Goal: Find specific page/section: Find specific page/section

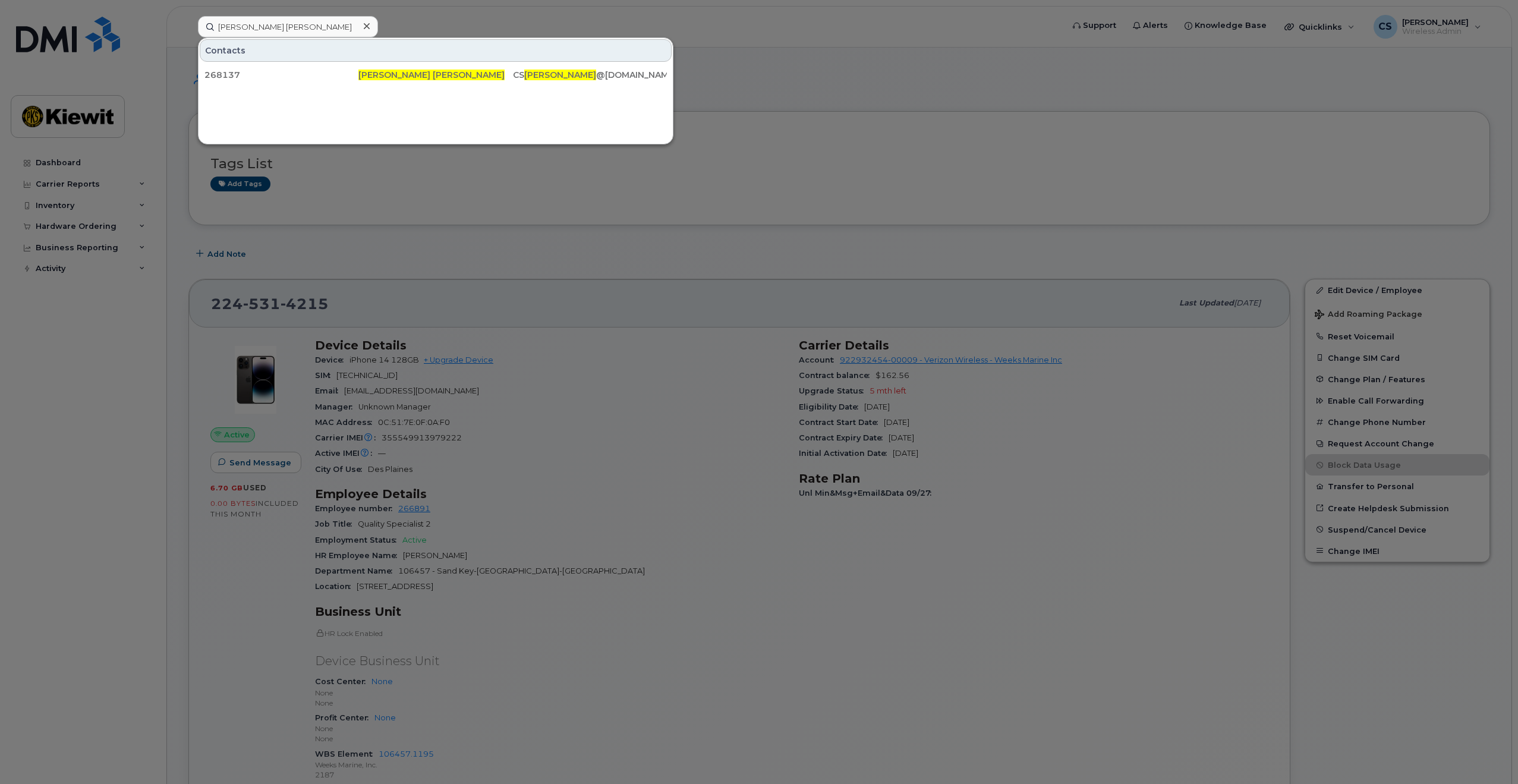
scroll to position [832, 0]
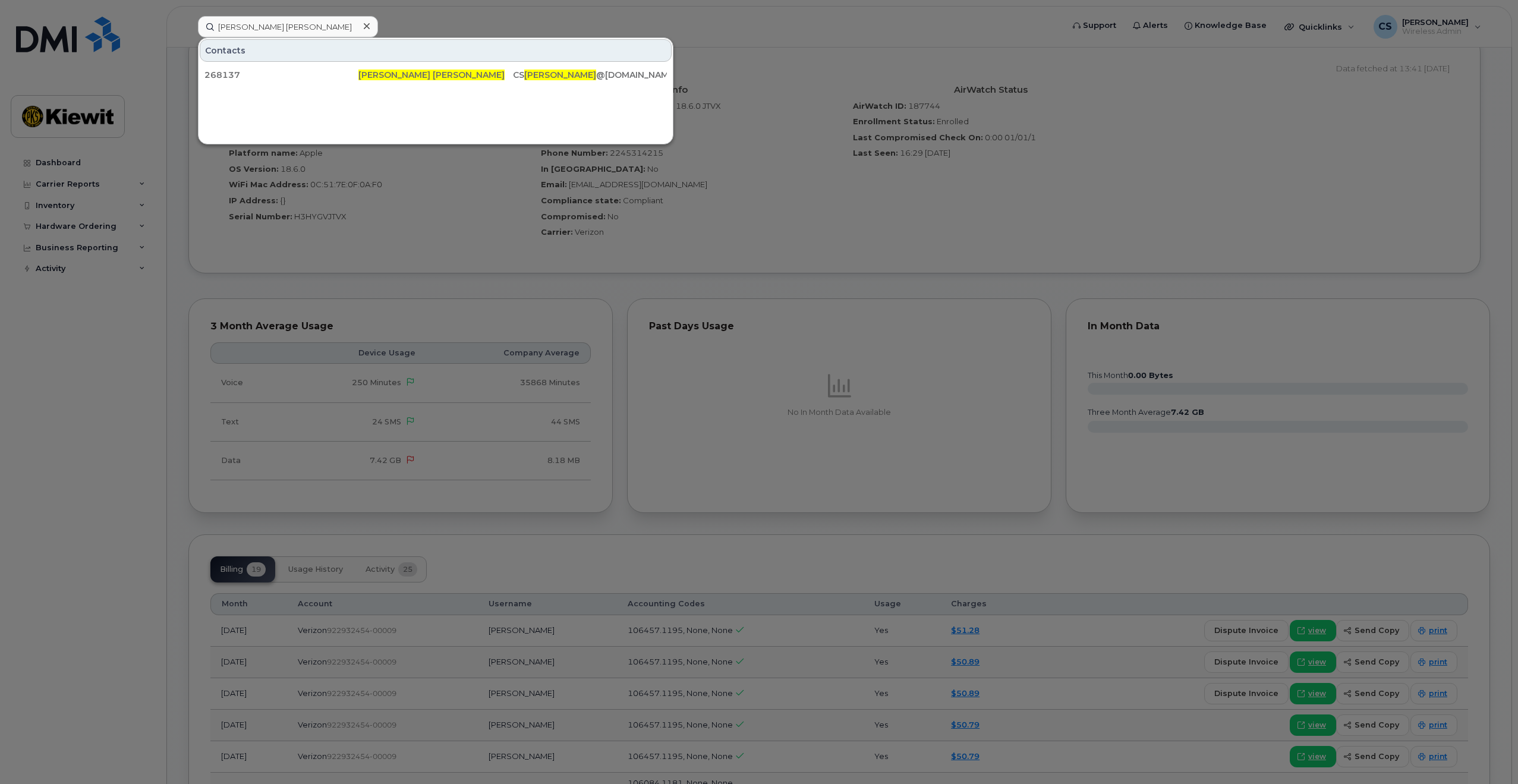
click at [319, 31] on input "[PERSON_NAME] [PERSON_NAME]" at bounding box center [288, 27] width 180 height 21
click at [319, 29] on input "[PERSON_NAME] [PERSON_NAME]" at bounding box center [288, 27] width 180 height 21
click at [319, 29] on input "Christ Christenson" at bounding box center [288, 27] width 180 height 21
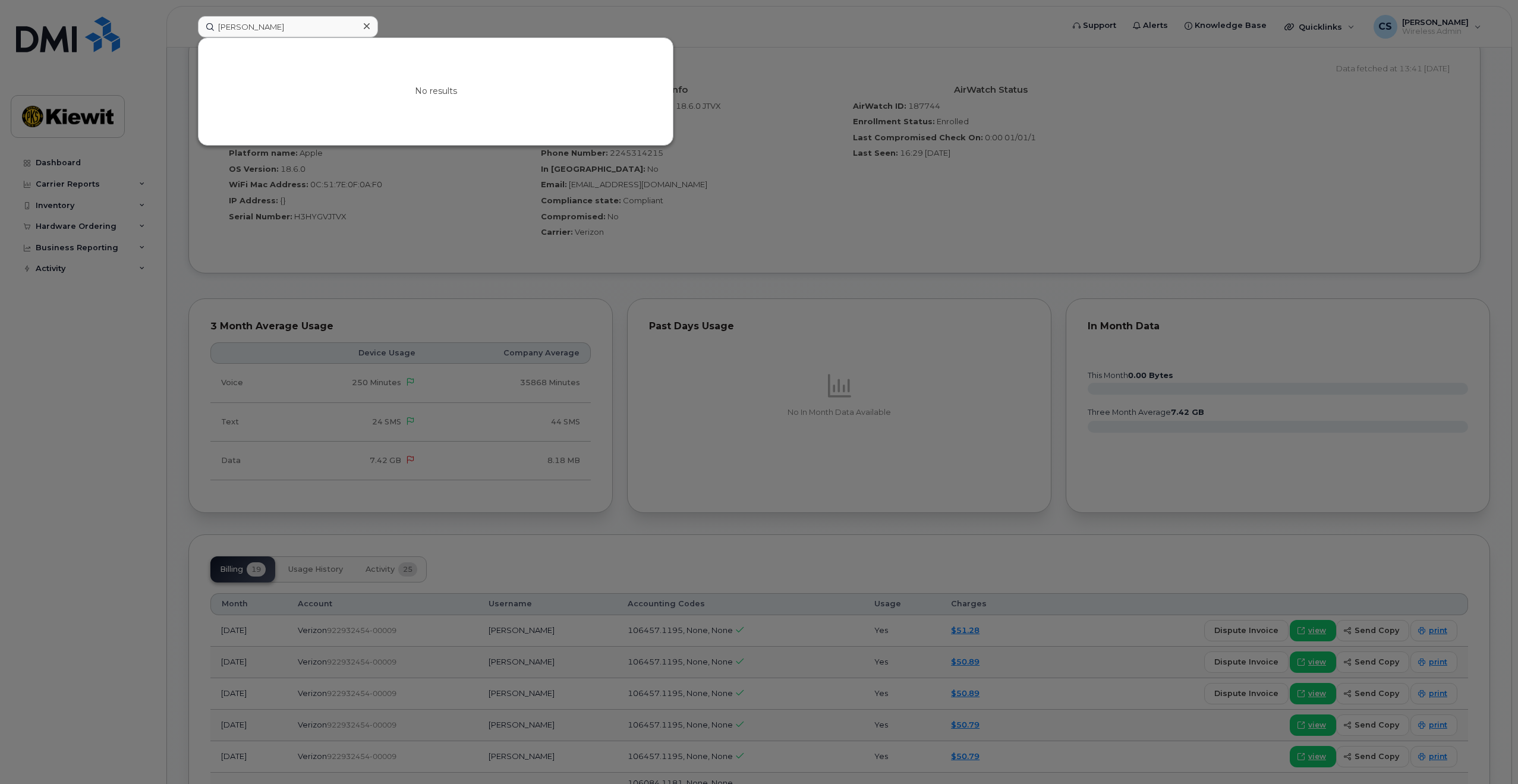
click at [266, 29] on input "Jorgelina Foglietta" at bounding box center [288, 27] width 180 height 21
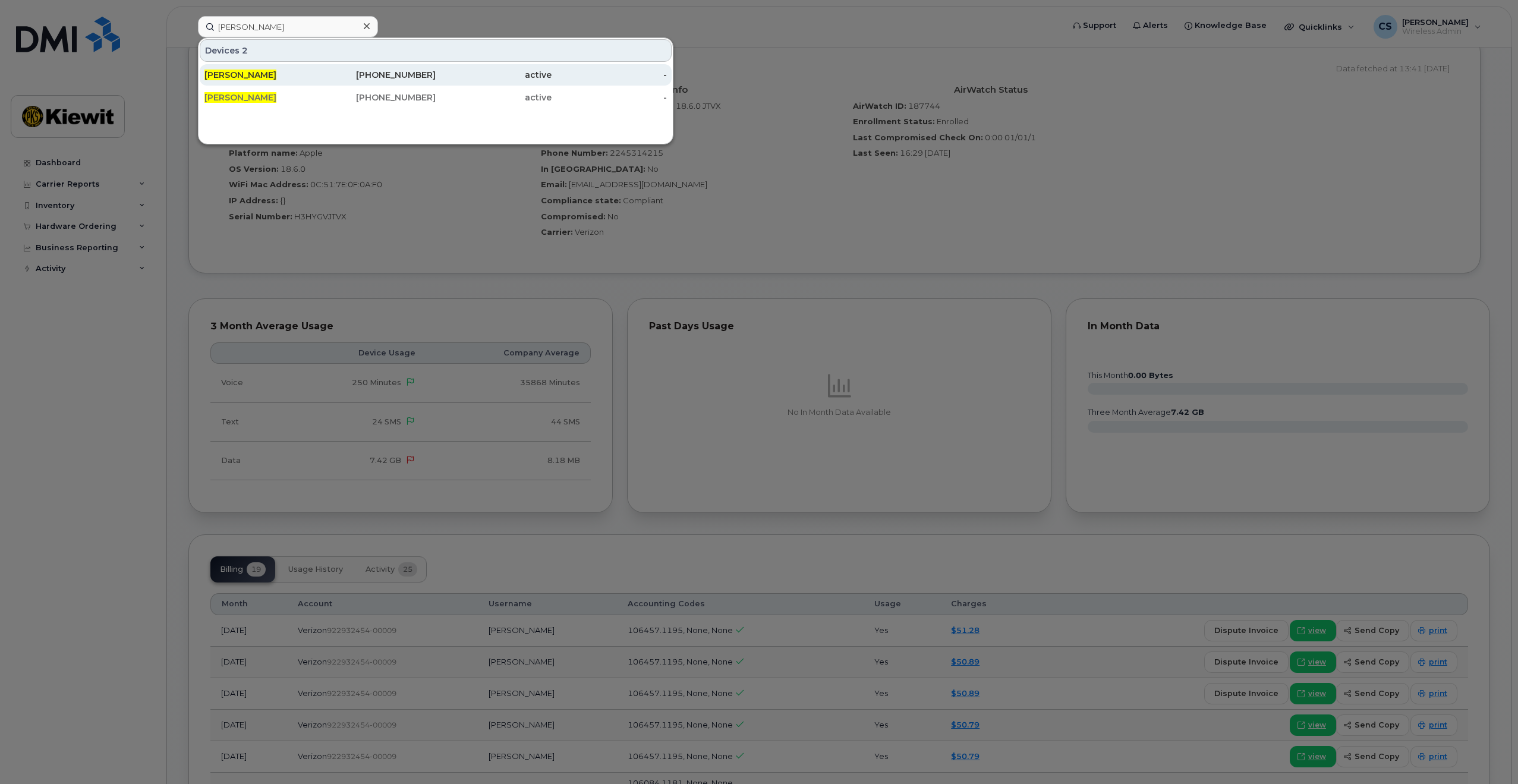
type input "Jorgelina Foglietta"
click at [276, 75] on span "JORGELINA FOGLIETTA" at bounding box center [240, 75] width 72 height 10
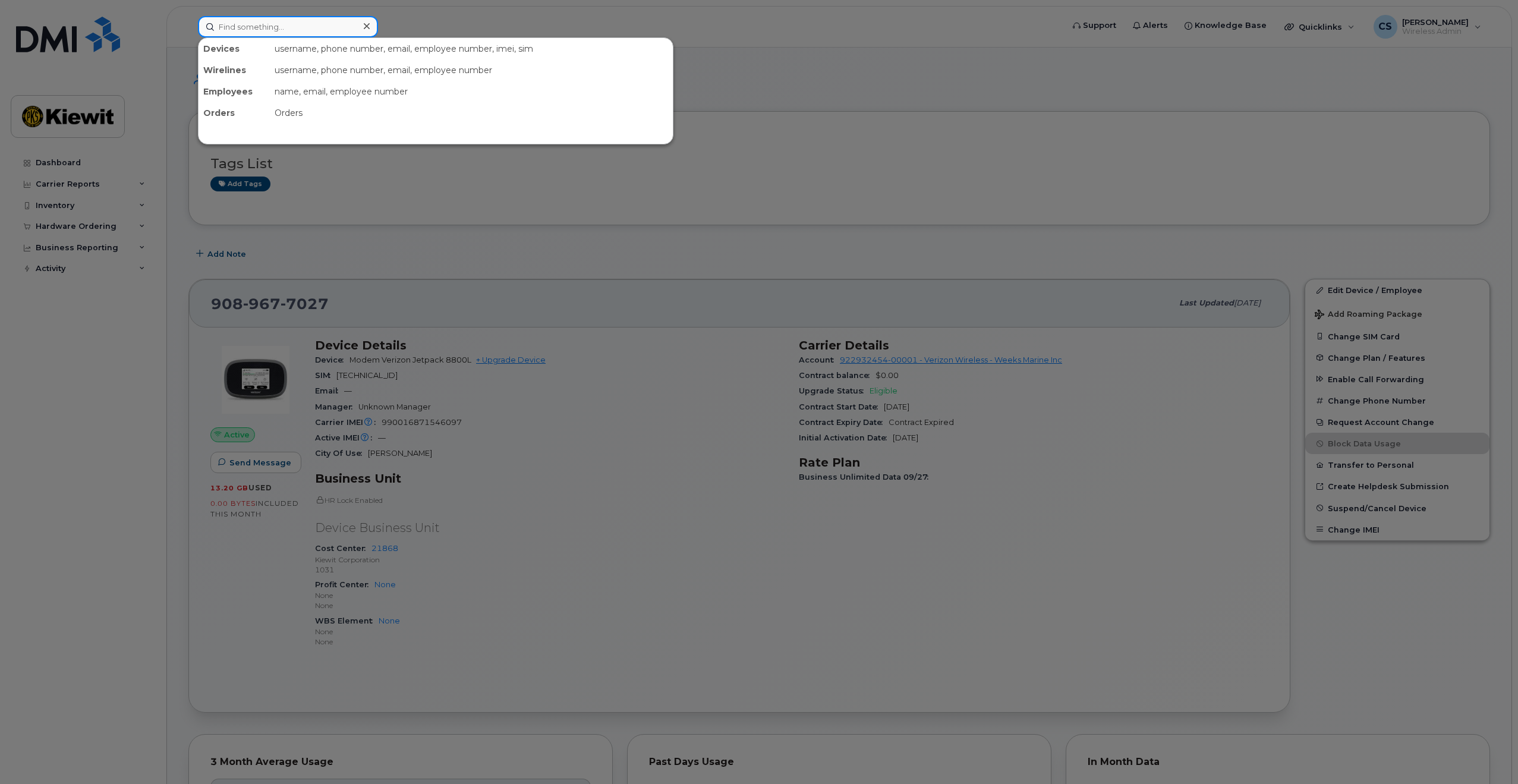
click at [341, 18] on input at bounding box center [288, 27] width 180 height 21
click at [327, 33] on input at bounding box center [288, 27] width 180 height 21
paste input "[PERSON_NAME]"
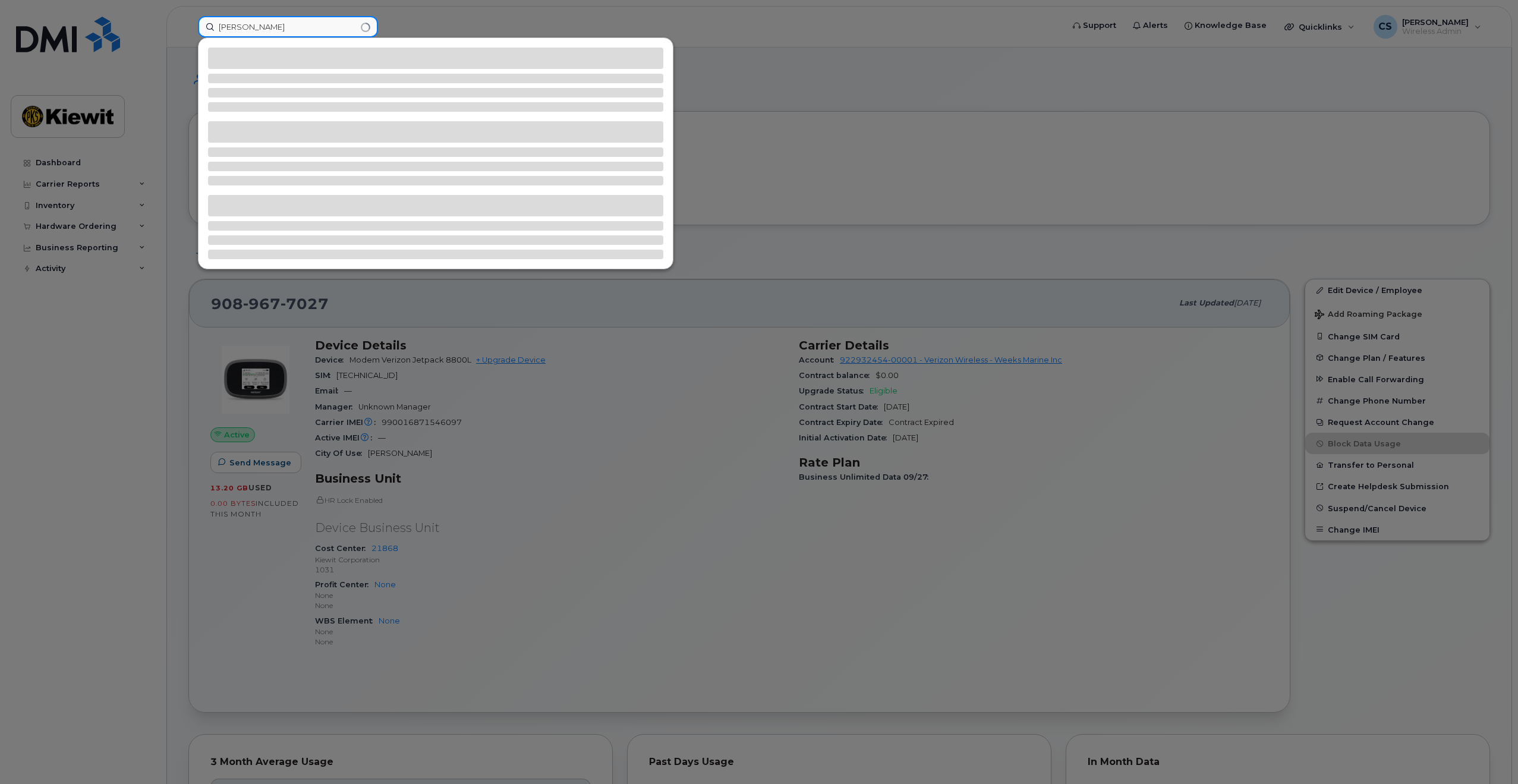
click at [269, 25] on input "[PERSON_NAME]" at bounding box center [288, 27] width 180 height 21
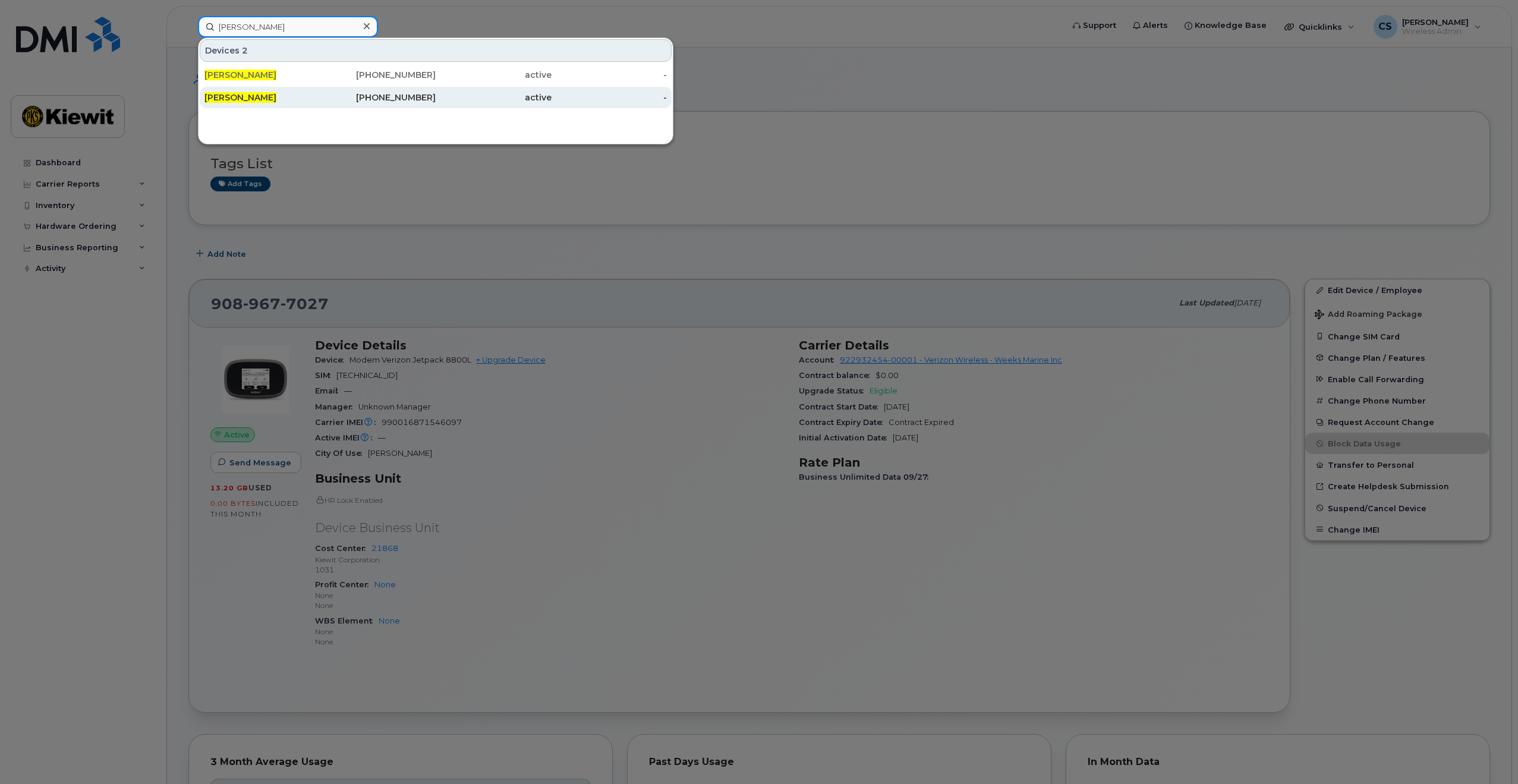
type input "[PERSON_NAME]"
click at [372, 99] on div "[PHONE_NUMBER]" at bounding box center [378, 97] width 116 height 12
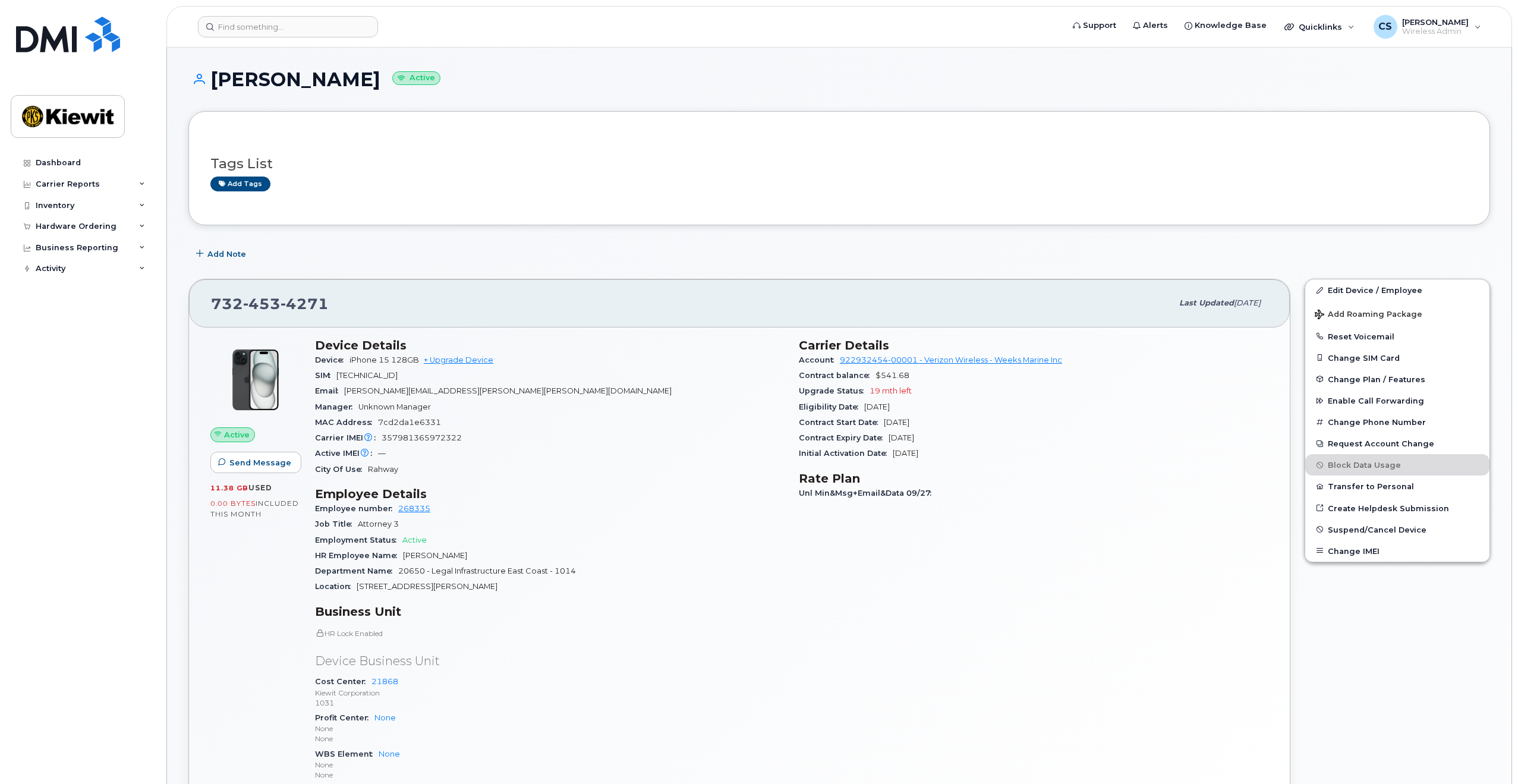
scroll to position [60, 0]
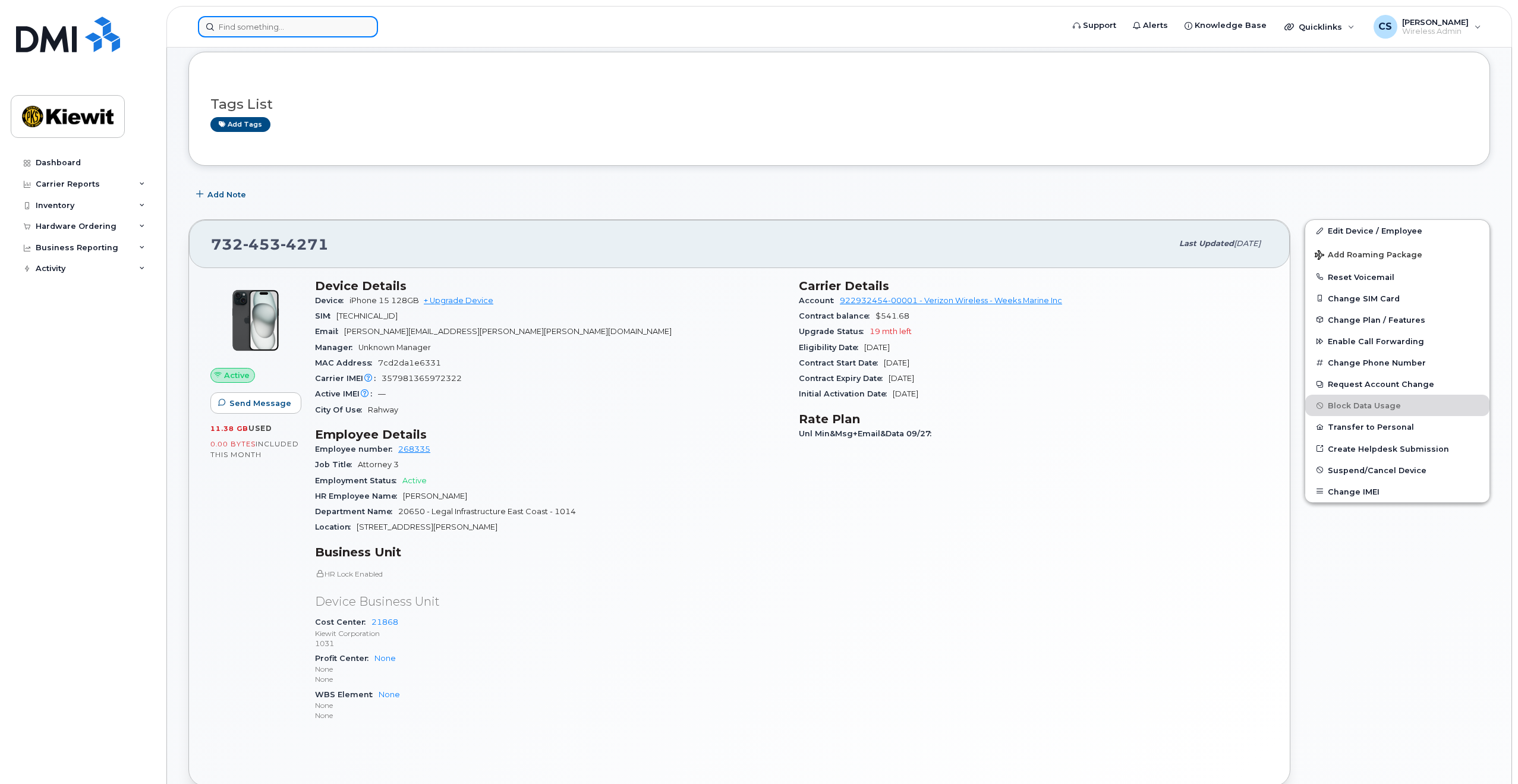
click at [315, 32] on input at bounding box center [288, 27] width 180 height 21
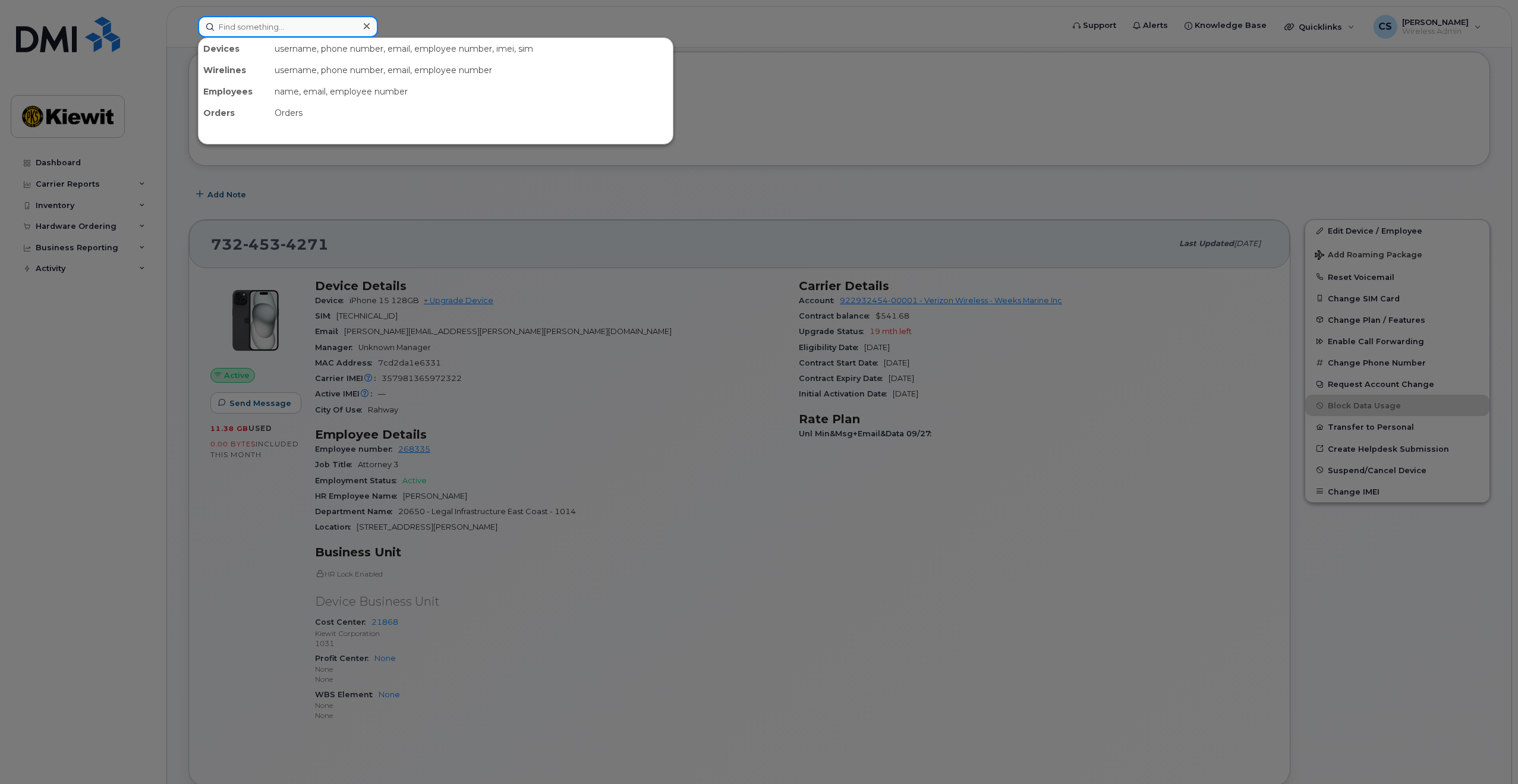
paste input "Adrian Malvarez"
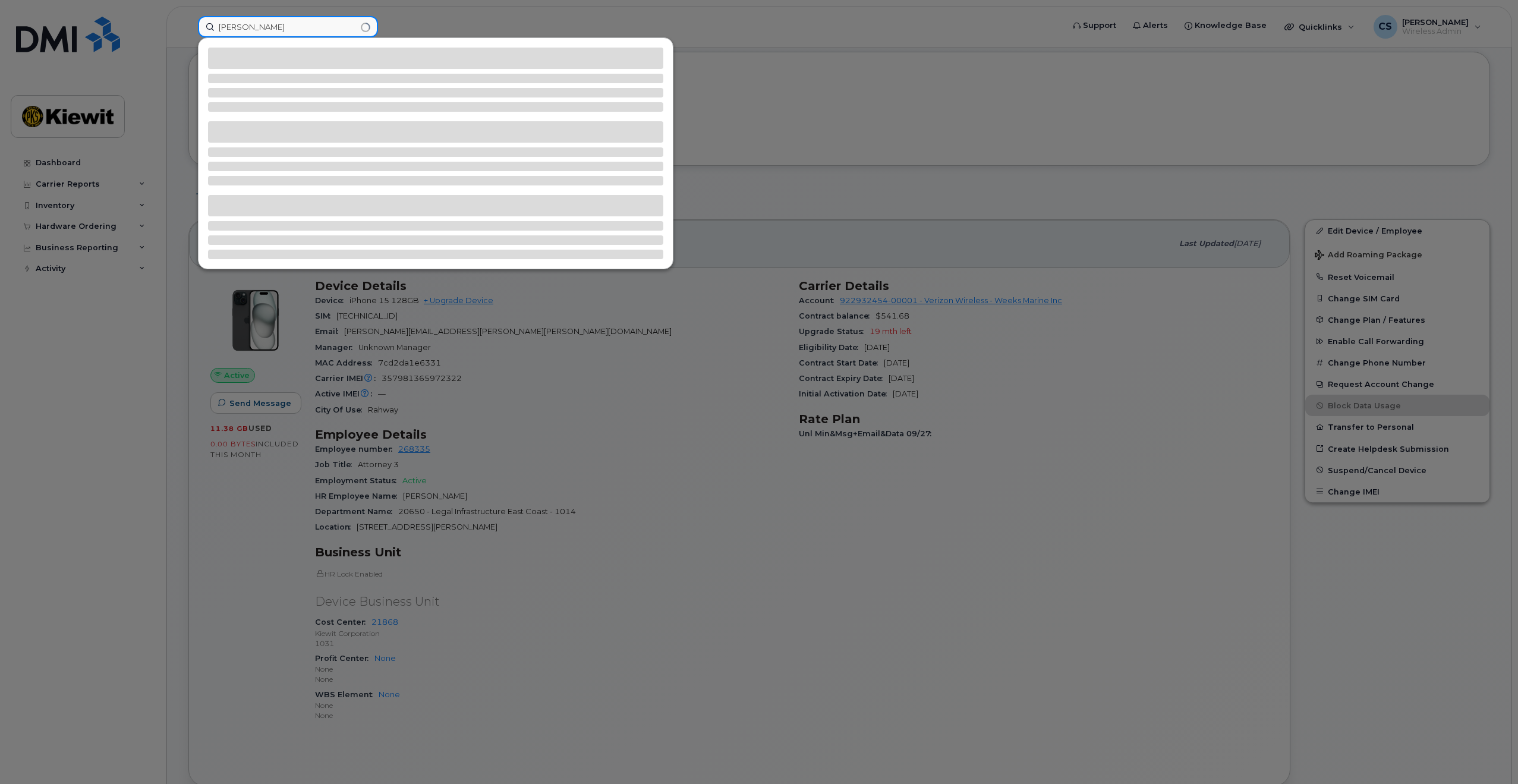
click at [254, 31] on input "Adrian Malvarez" at bounding box center [288, 27] width 180 height 21
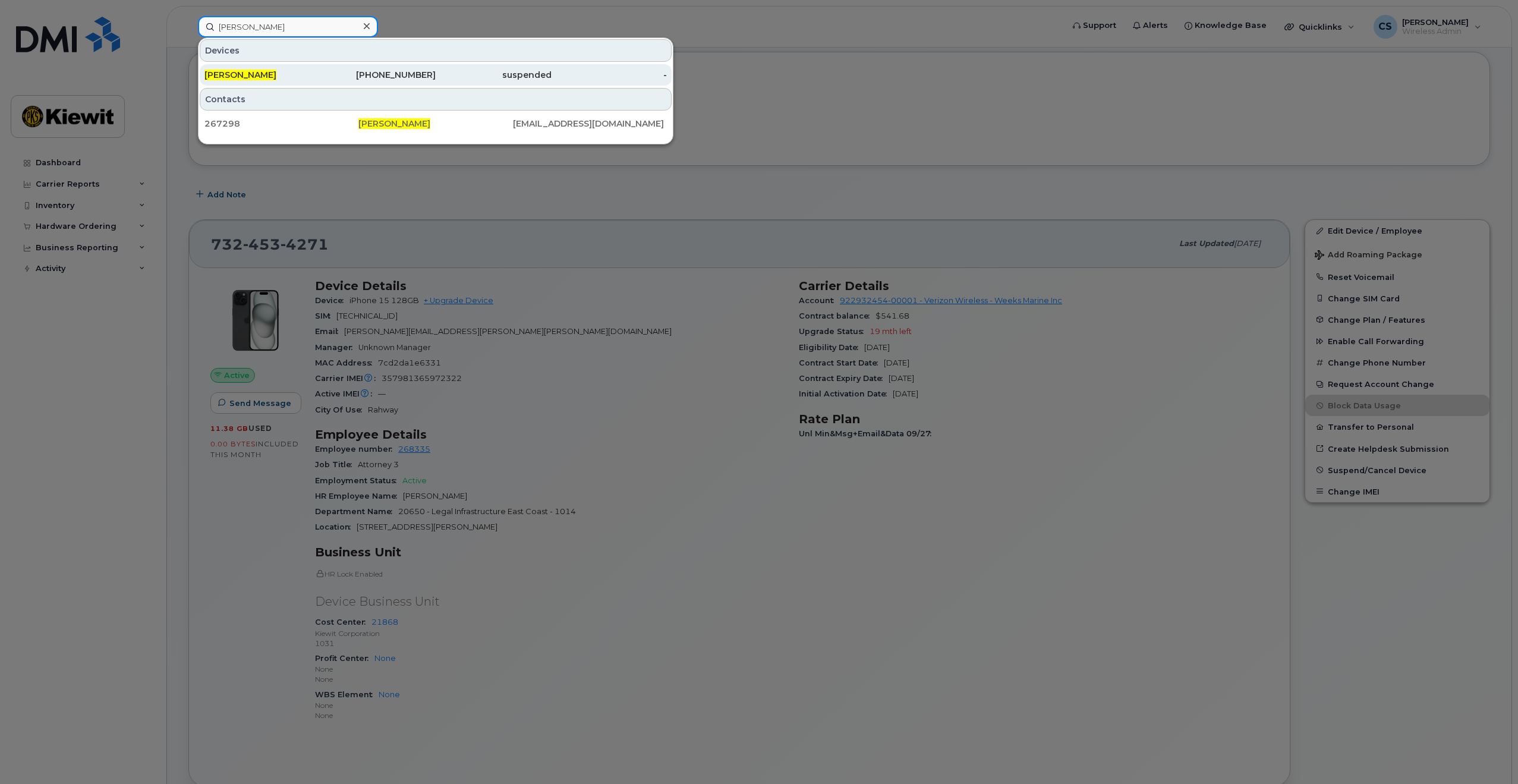
type input "Adrian Malvarez"
click at [337, 80] on div "908-202-6785" at bounding box center [378, 75] width 116 height 12
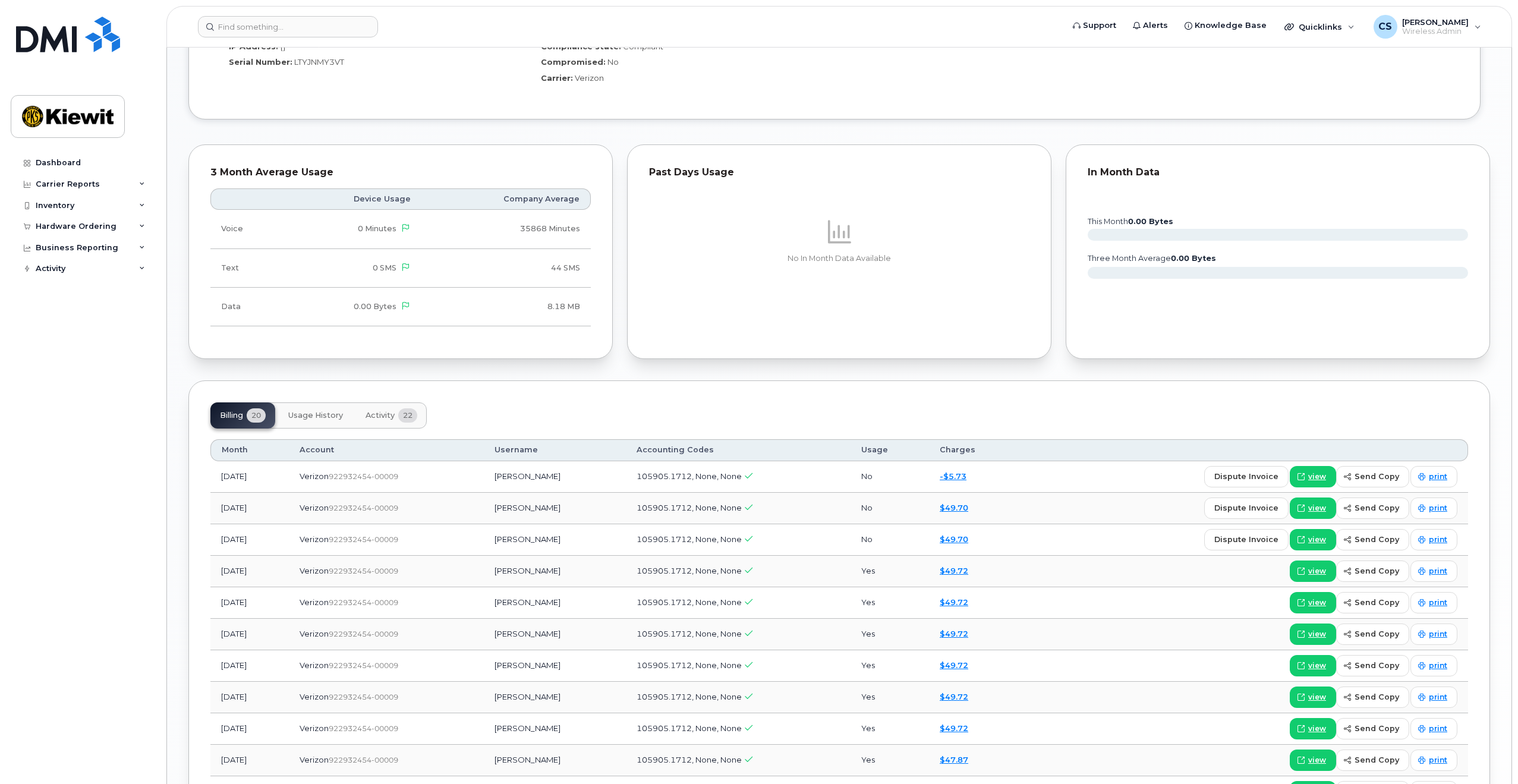
scroll to position [1073, 0]
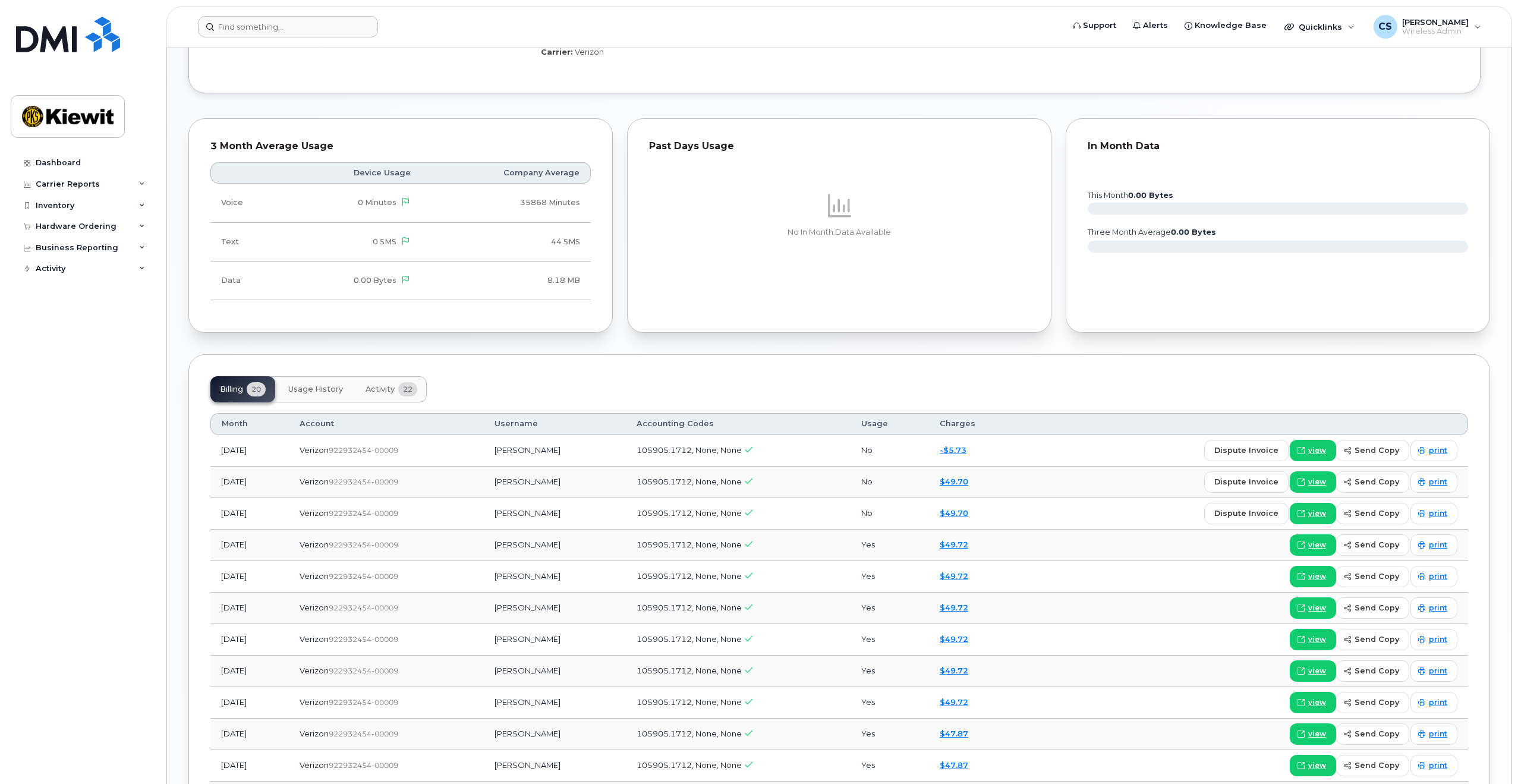
drag, startPoint x: 281, startPoint y: 40, endPoint x: 285, endPoint y: 30, distance: 10.8
click at [285, 33] on header "Support Alerts Knowledge Base Quicklinks Suspend / Cancel Device Change SIM Car…" at bounding box center [839, 27] width 1346 height 42
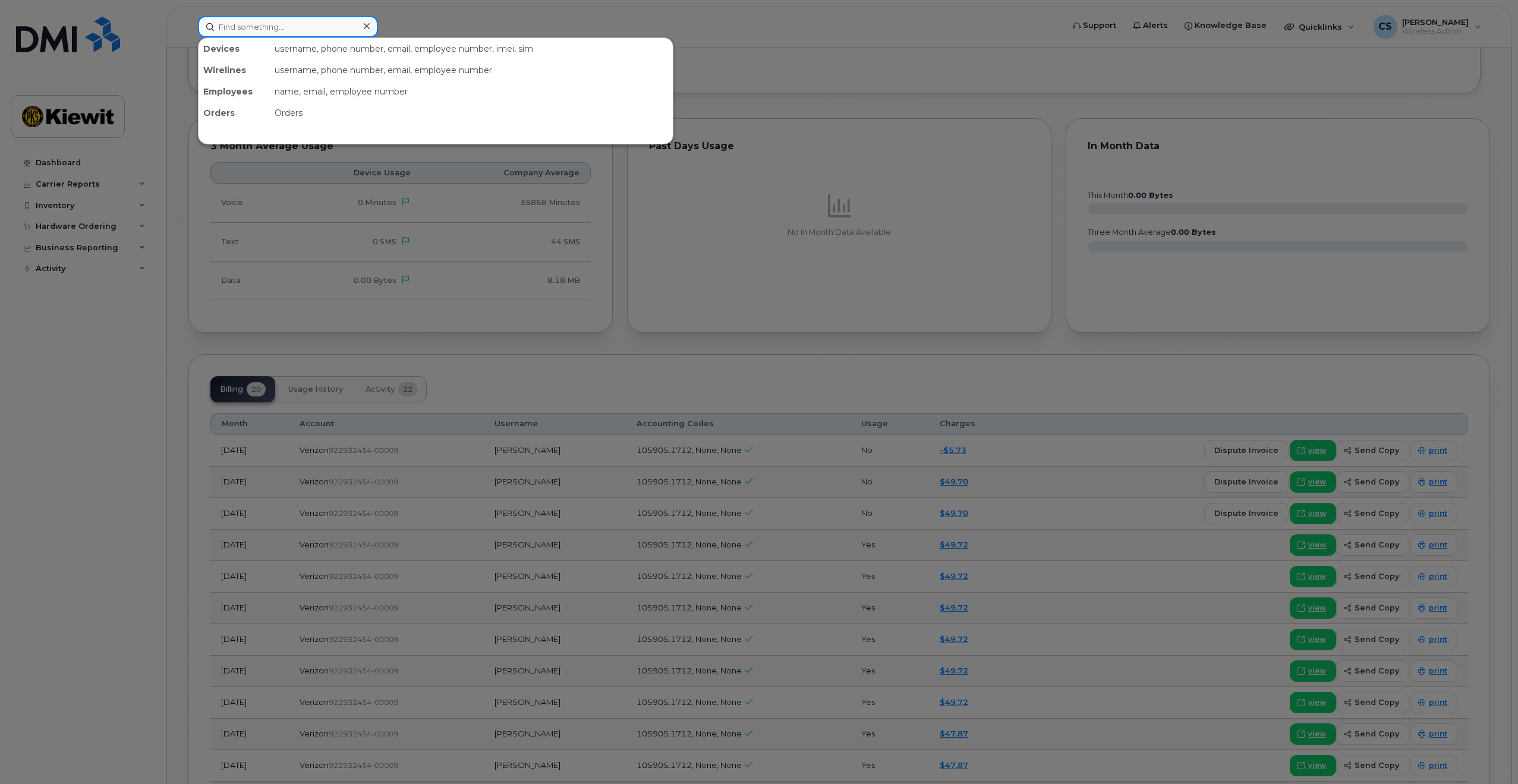
click at [285, 30] on input at bounding box center [288, 27] width 180 height 21
paste input "Kasey Ratley"
click at [253, 25] on input "Kasey Ratley" at bounding box center [288, 27] width 180 height 21
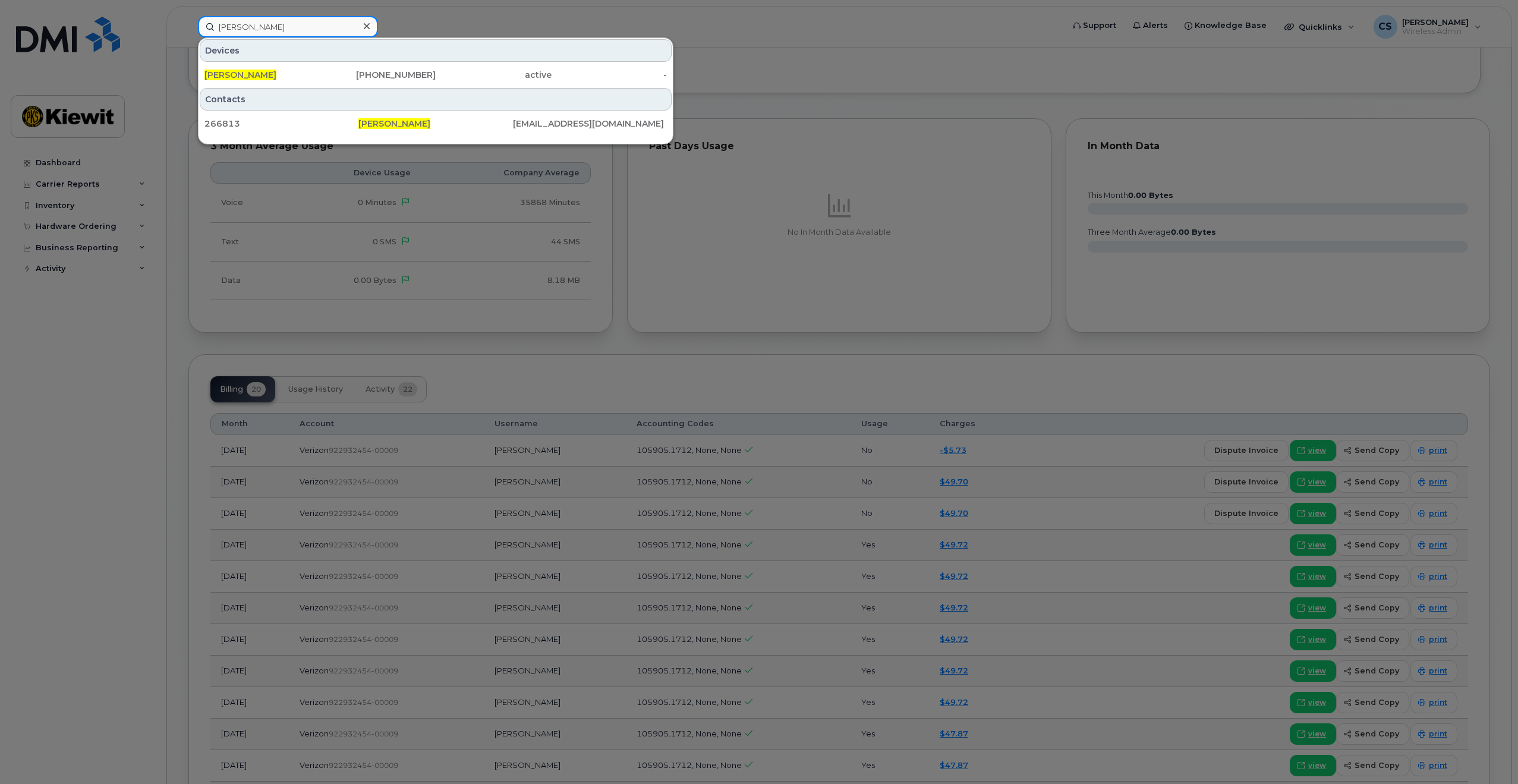
type input "Kasey Ratley"
click at [307, 77] on div "KASEY RATLEY" at bounding box center [262, 75] width 116 height 12
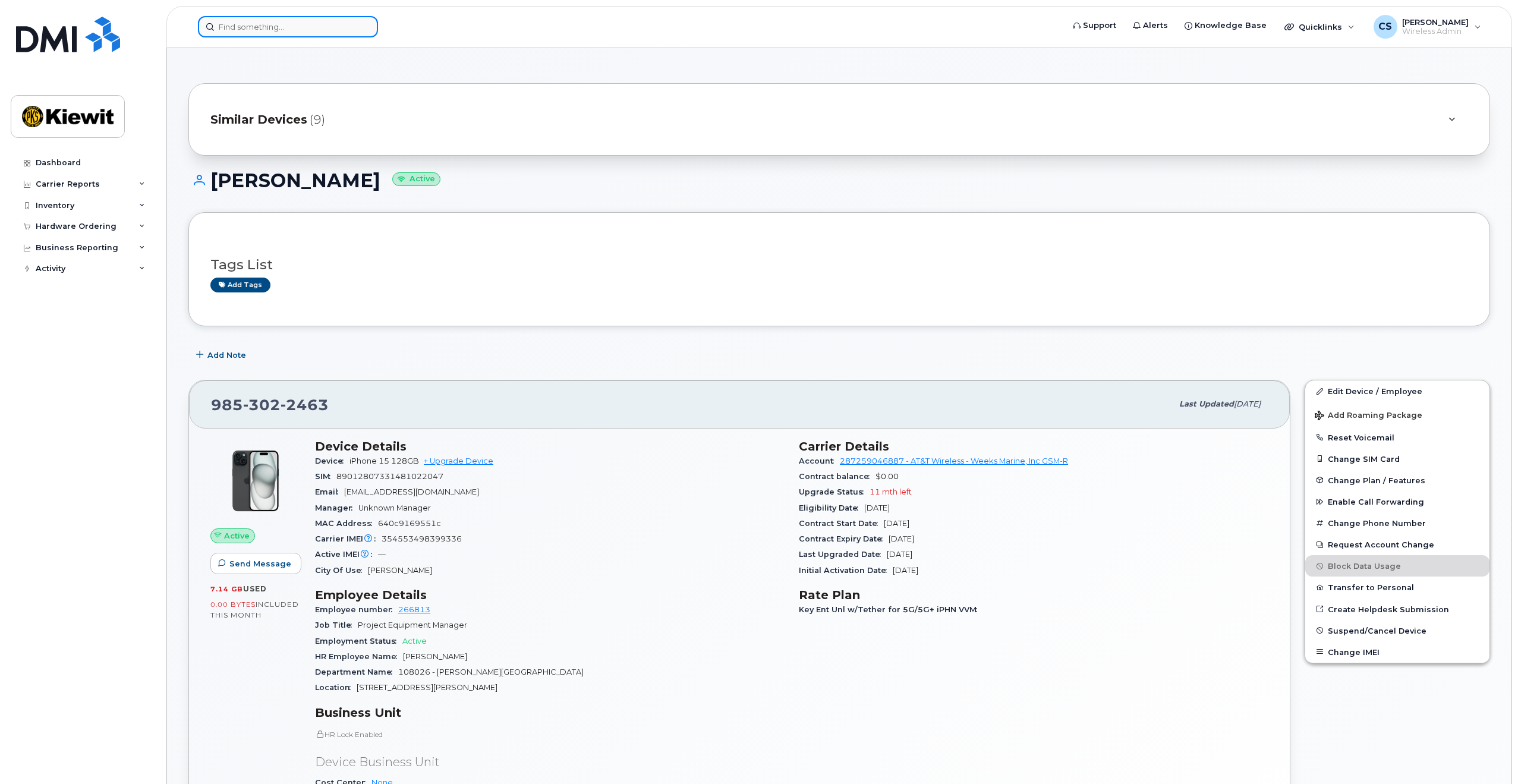
click at [327, 23] on input at bounding box center [288, 27] width 180 height 21
paste input "Patrick Richardson"
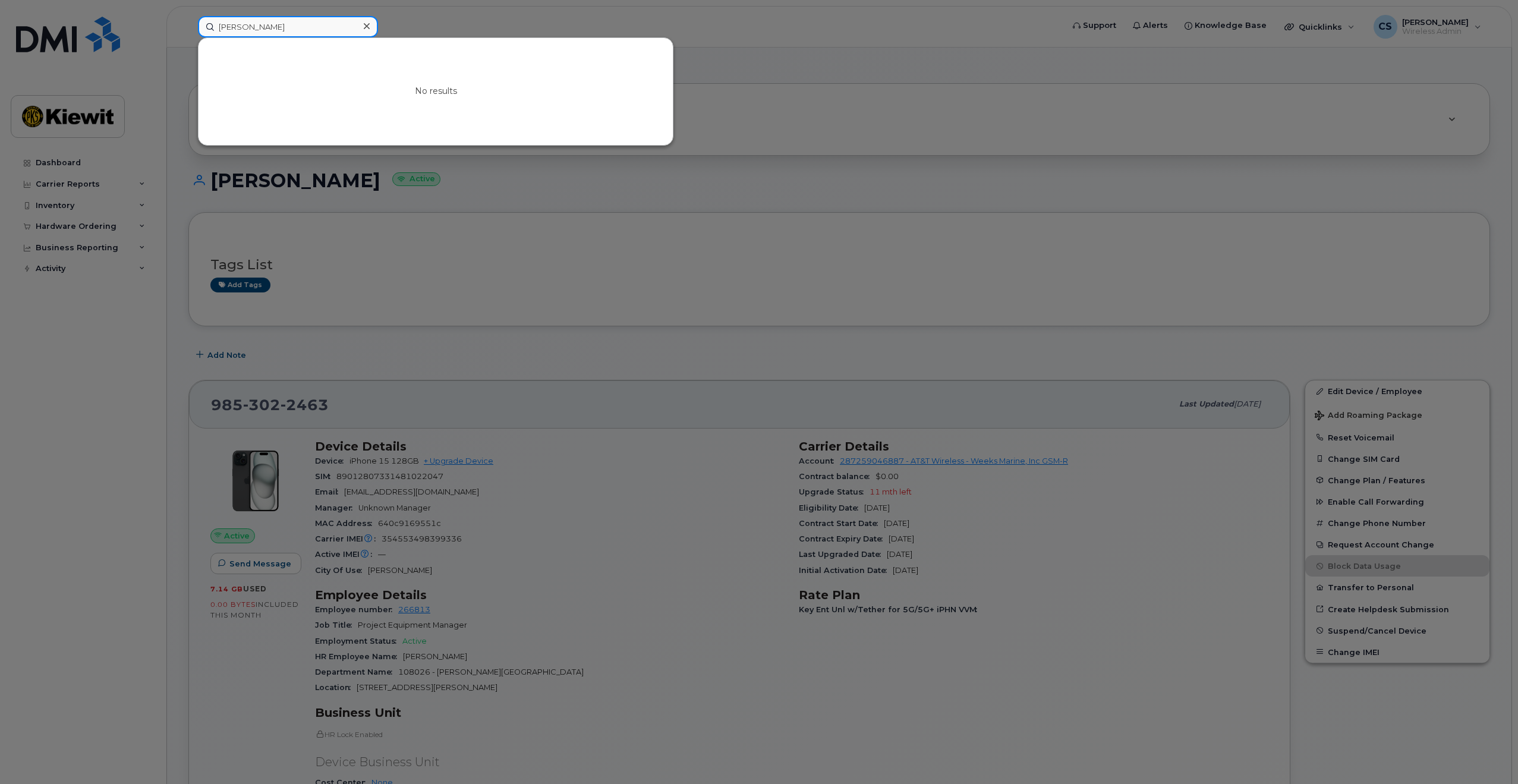
click at [248, 28] on input "Patrick Richardson" at bounding box center [288, 27] width 180 height 21
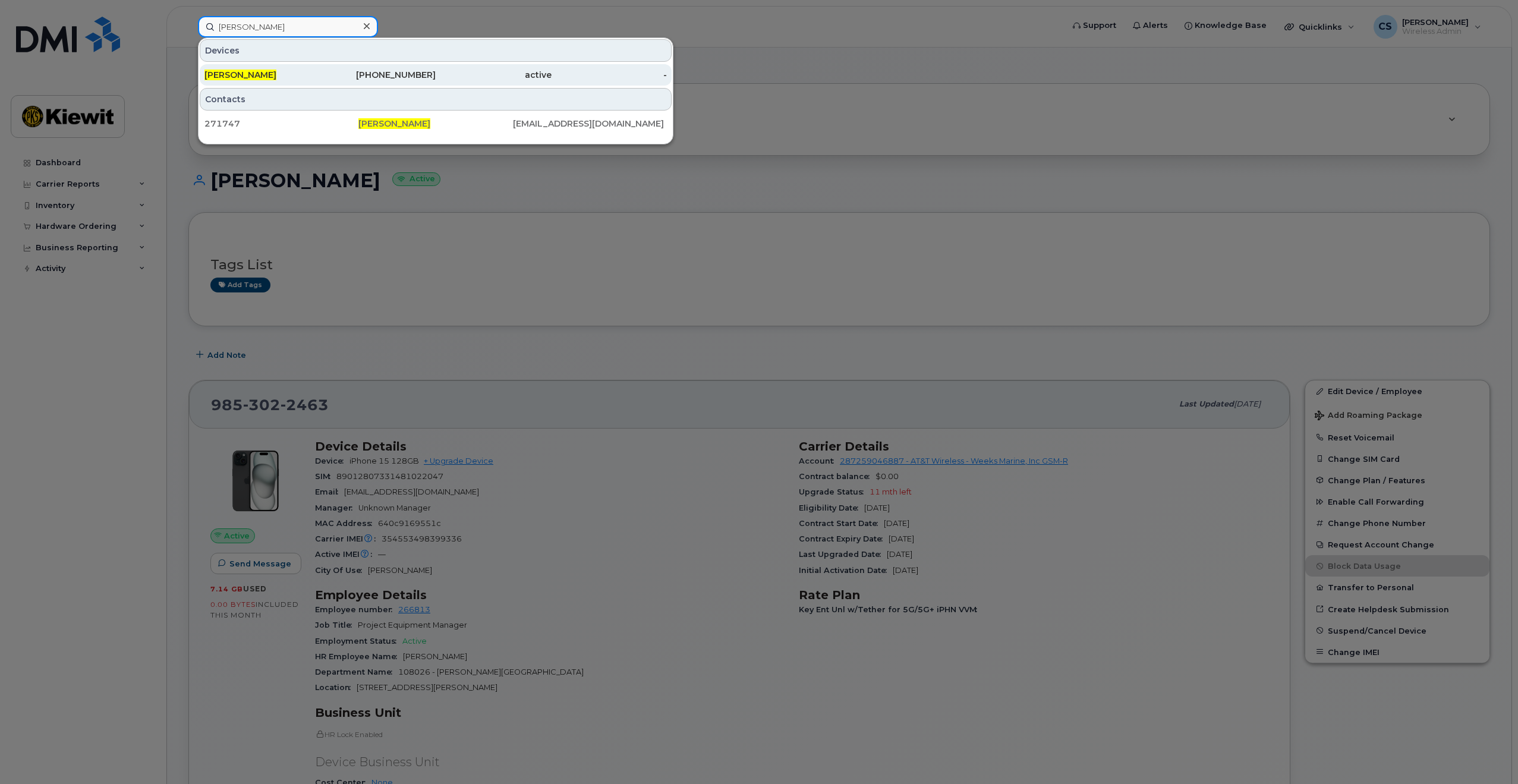
type input "Patrick Richardson"
click at [238, 65] on div "PATRICK RICHARDSON" at bounding box center [262, 75] width 116 height 21
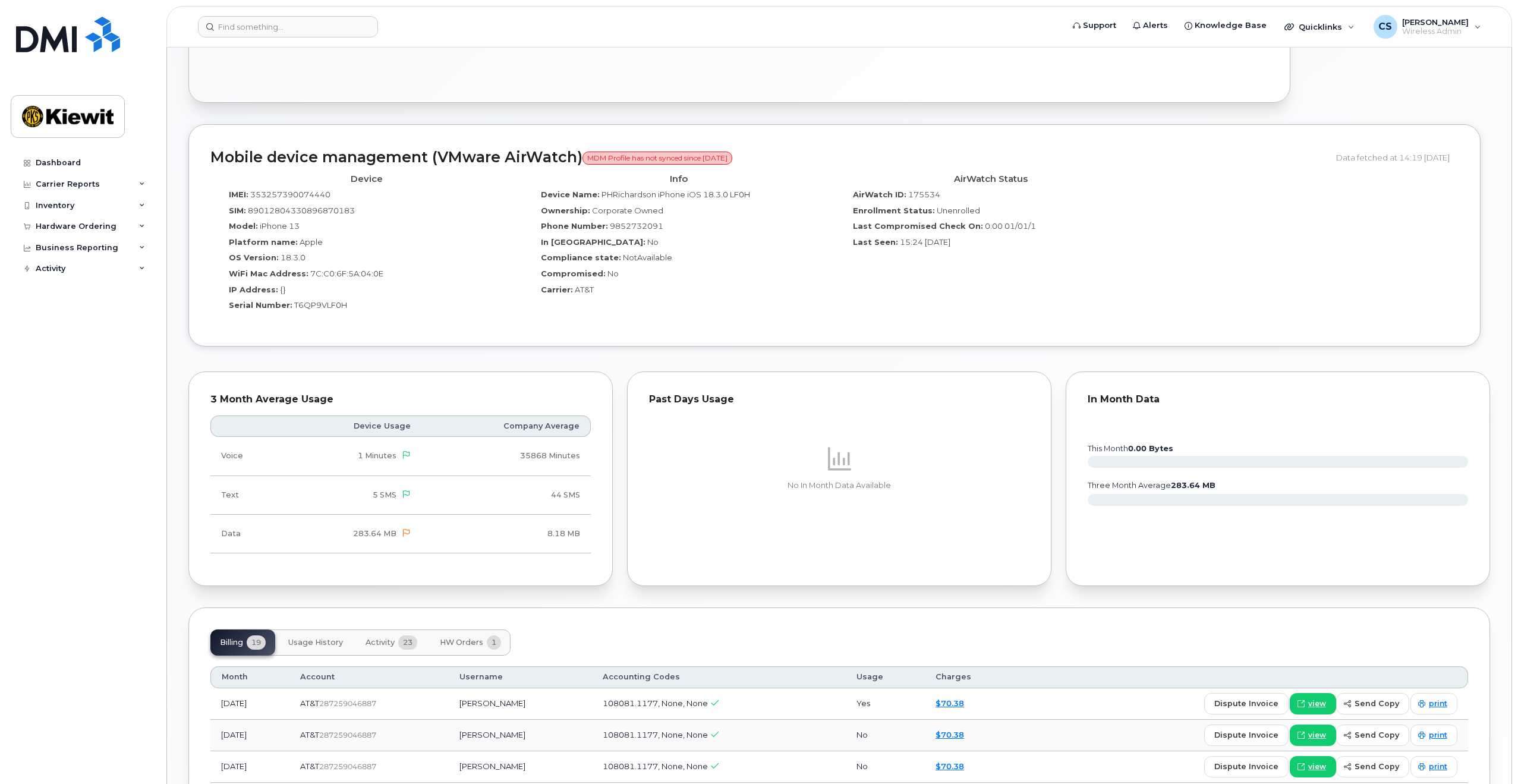
scroll to position [772, 0]
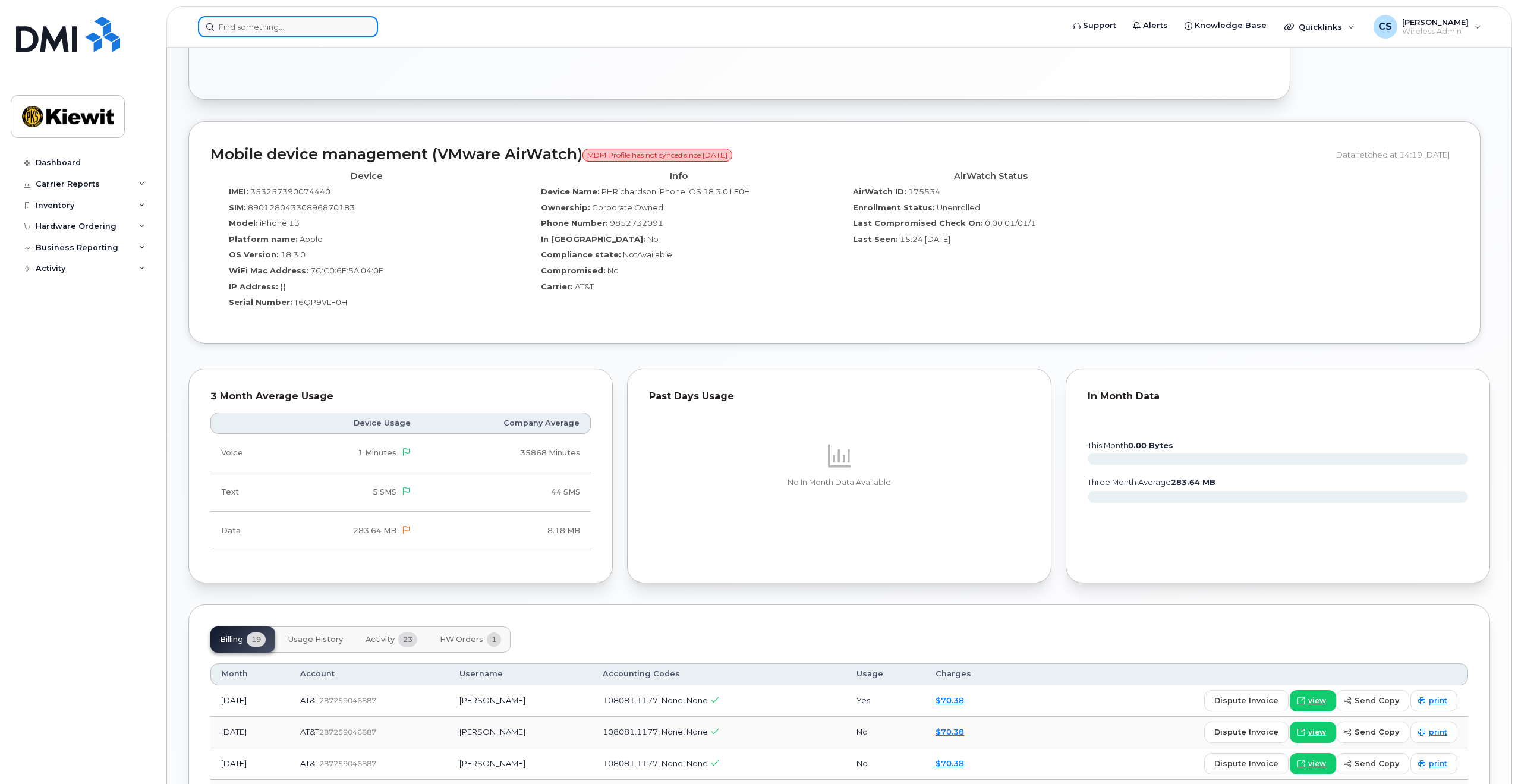
click at [242, 33] on input at bounding box center [288, 27] width 180 height 21
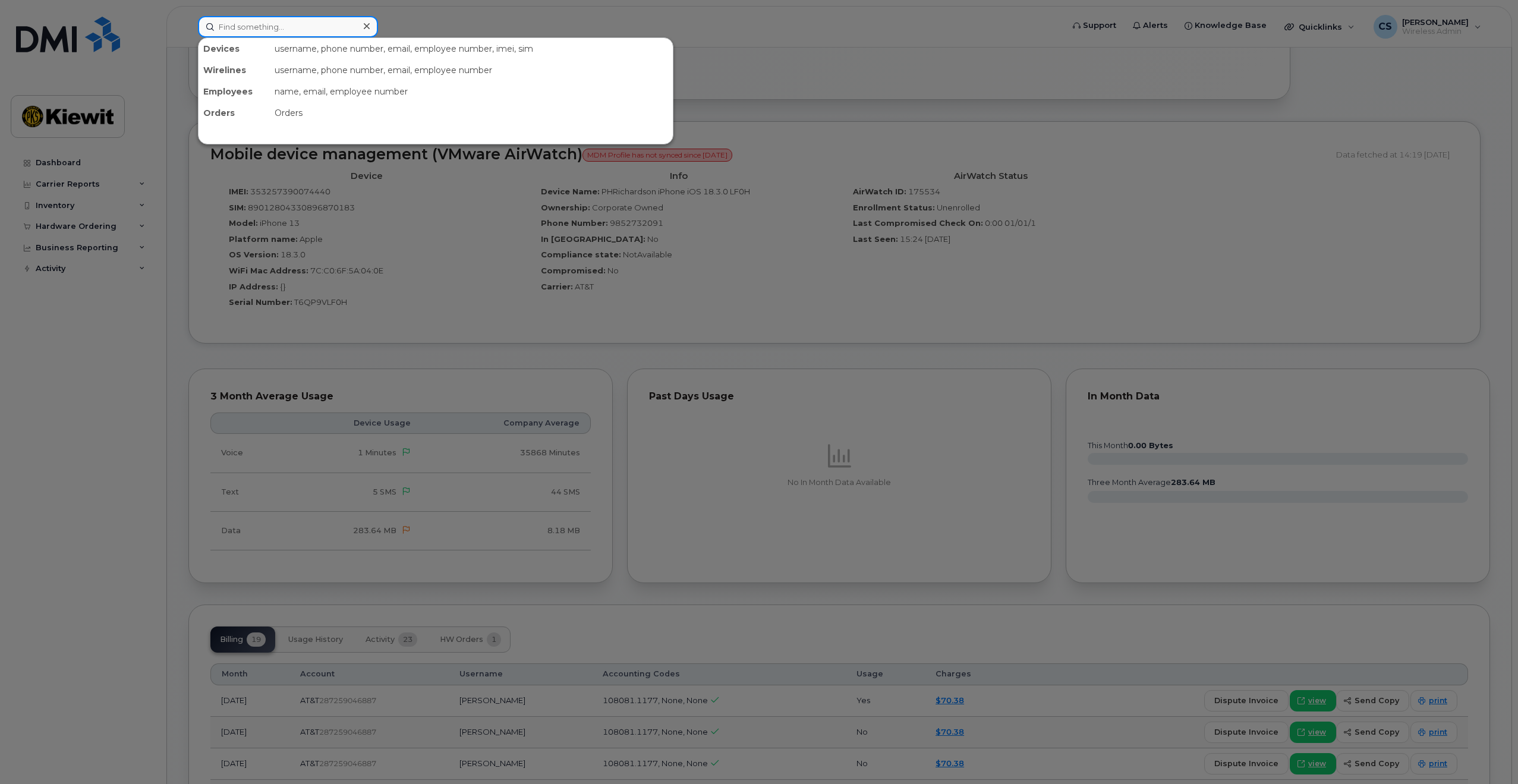
paste input "Melissa Thompson"
drag, startPoint x: 247, startPoint y: 23, endPoint x: 253, endPoint y: 25, distance: 6.3
click at [248, 23] on input "Melissa Thompson" at bounding box center [288, 27] width 180 height 21
click at [253, 25] on input "Melissa Thompson" at bounding box center [288, 27] width 180 height 21
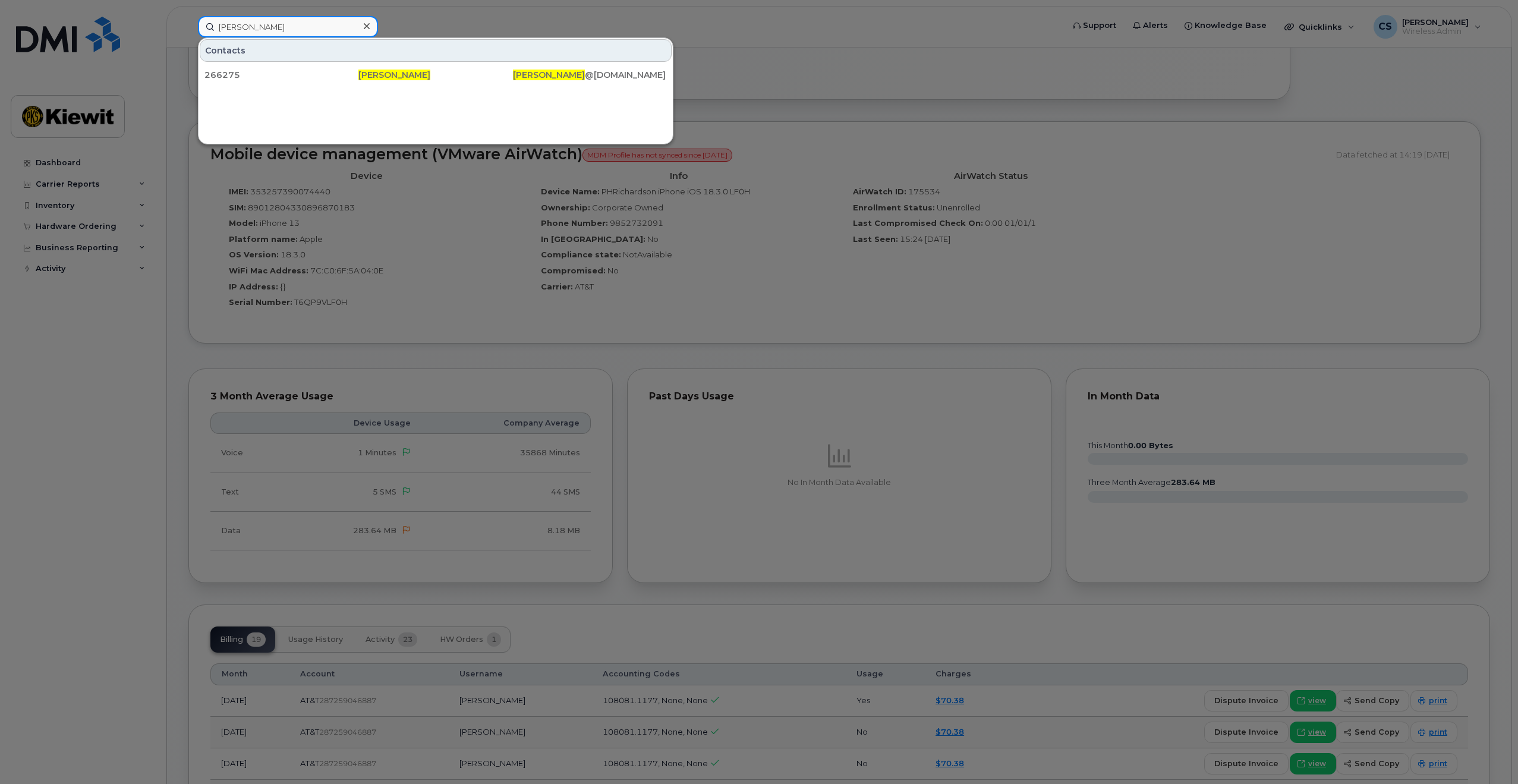
type input "Melissa Thompson"
click at [363, 30] on div at bounding box center [367, 26] width 18 height 18
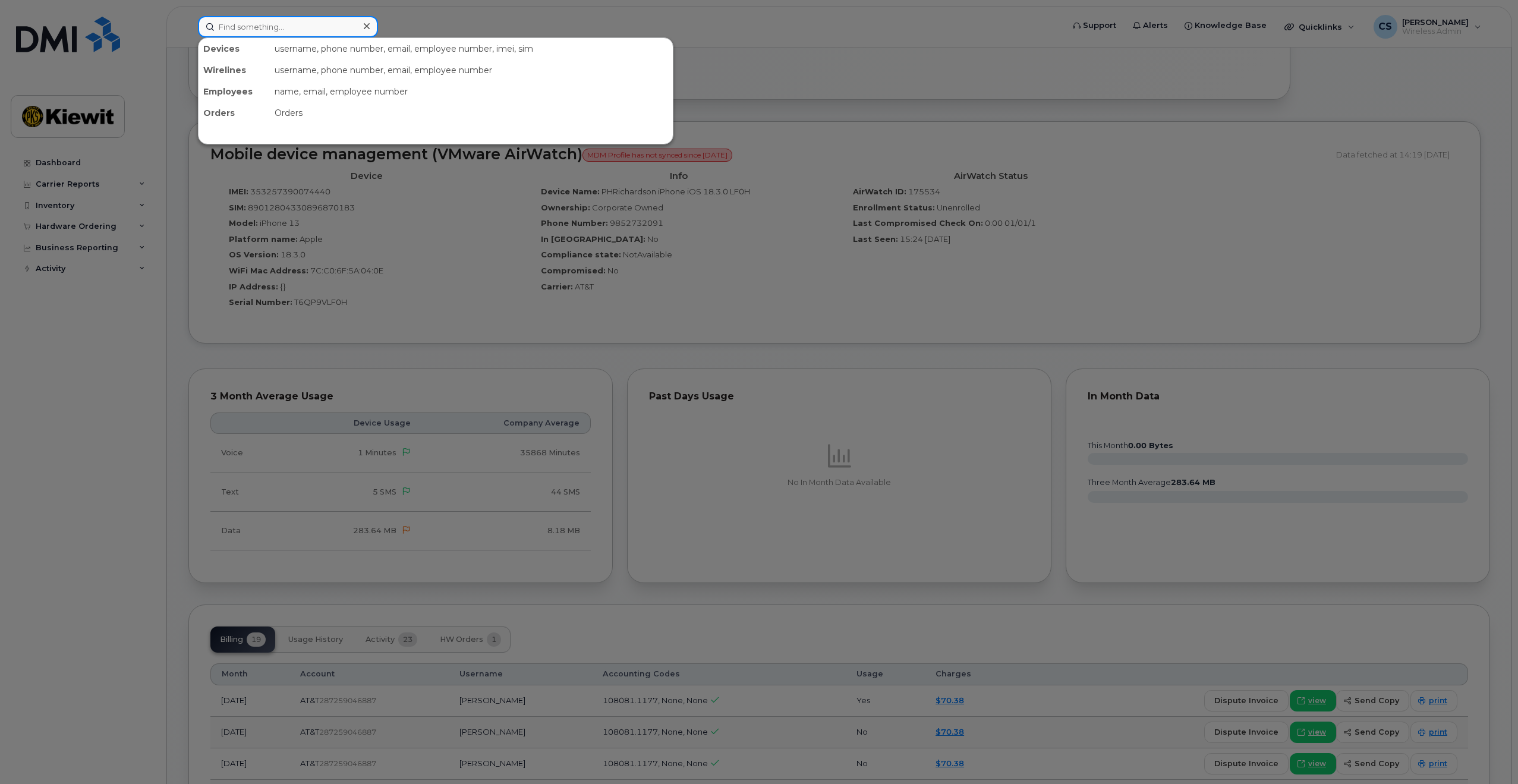
drag, startPoint x: 363, startPoint y: 30, endPoint x: 354, endPoint y: 30, distance: 9.0
click at [363, 30] on div at bounding box center [288, 27] width 180 height 21
paste input "Alec Lewis"
click at [251, 31] on input "Alec Lewis" at bounding box center [288, 27] width 180 height 21
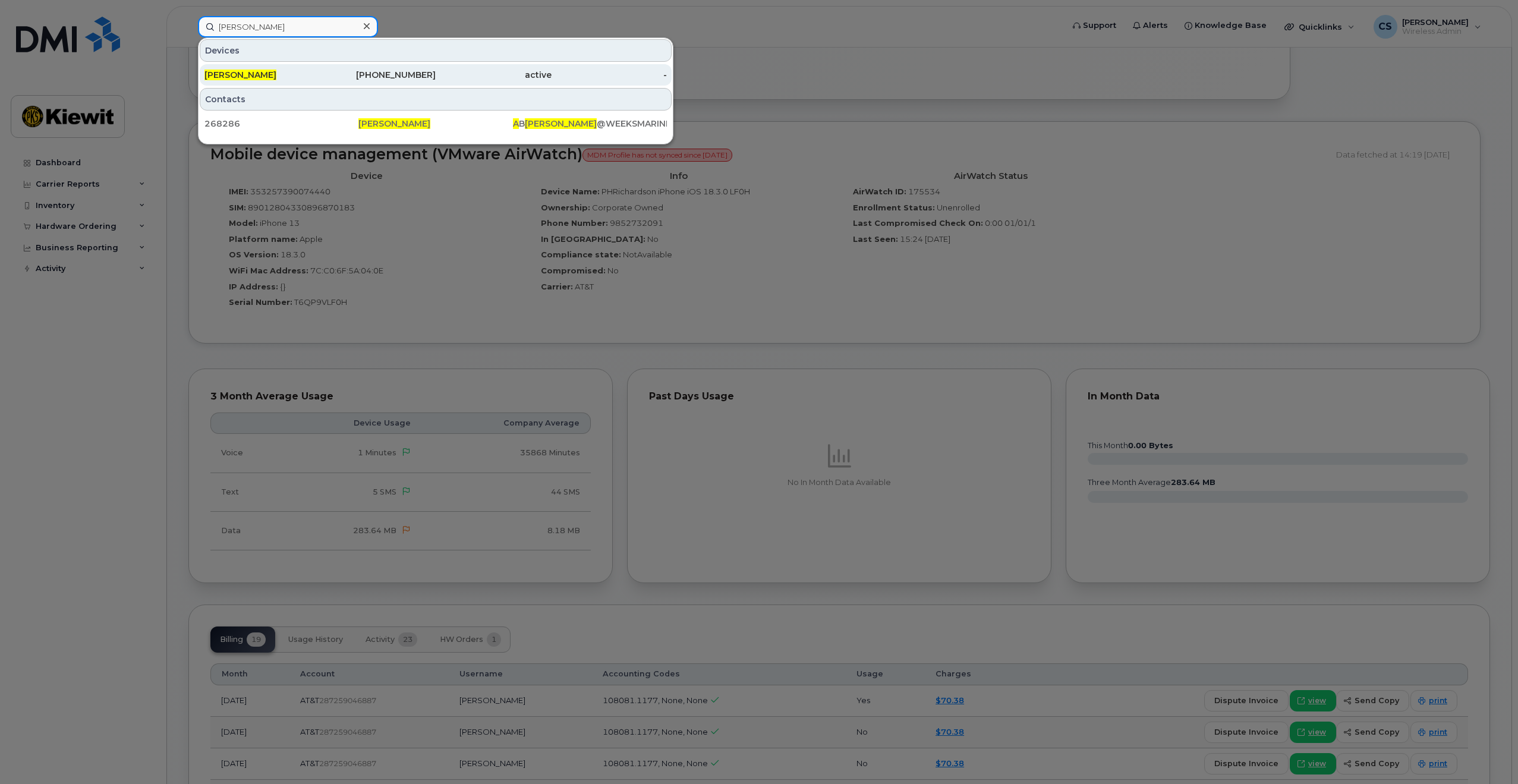
type input "Alec Lewis"
click at [289, 71] on div "ALEC LEWIS" at bounding box center [262, 75] width 116 height 12
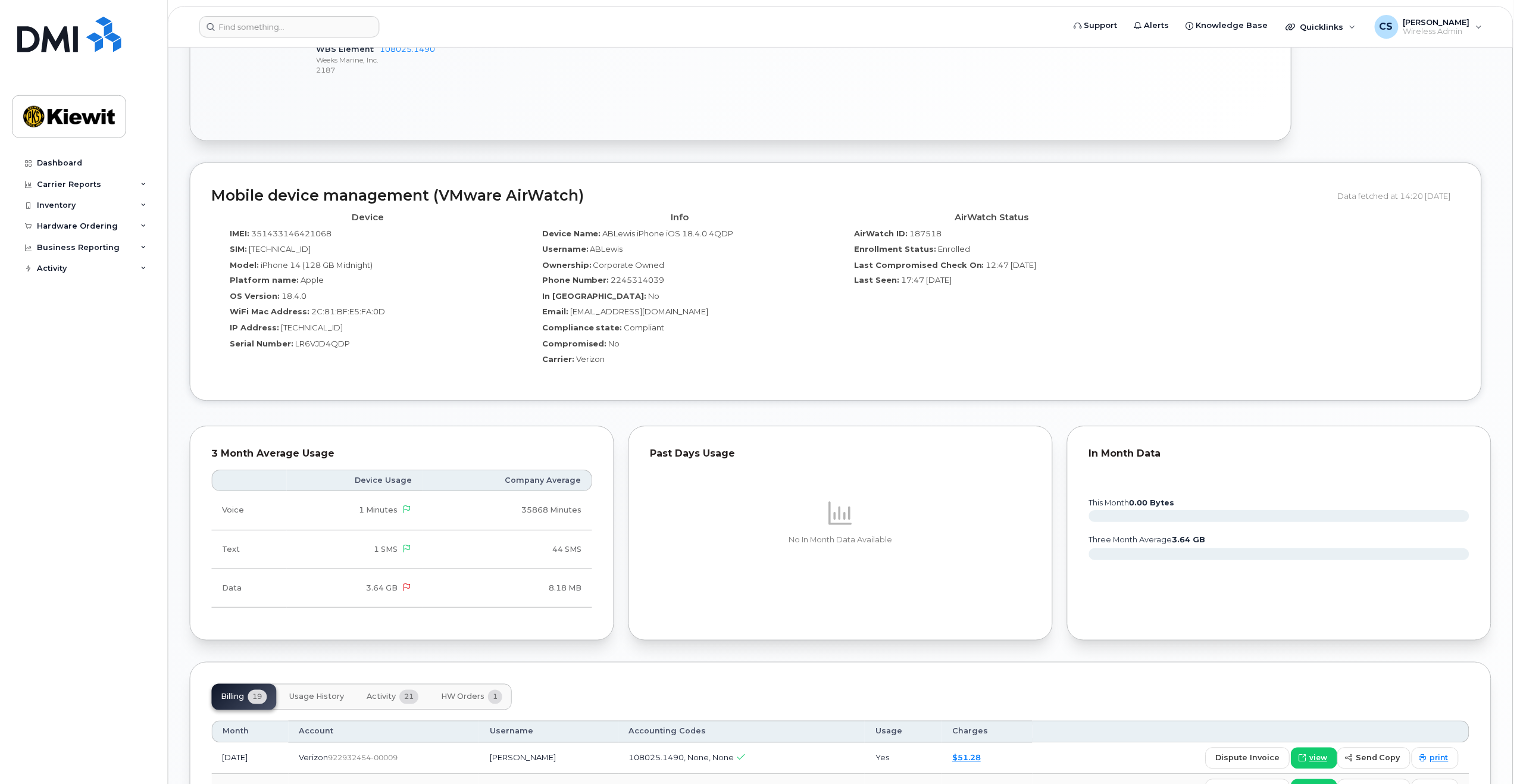
scroll to position [833, 0]
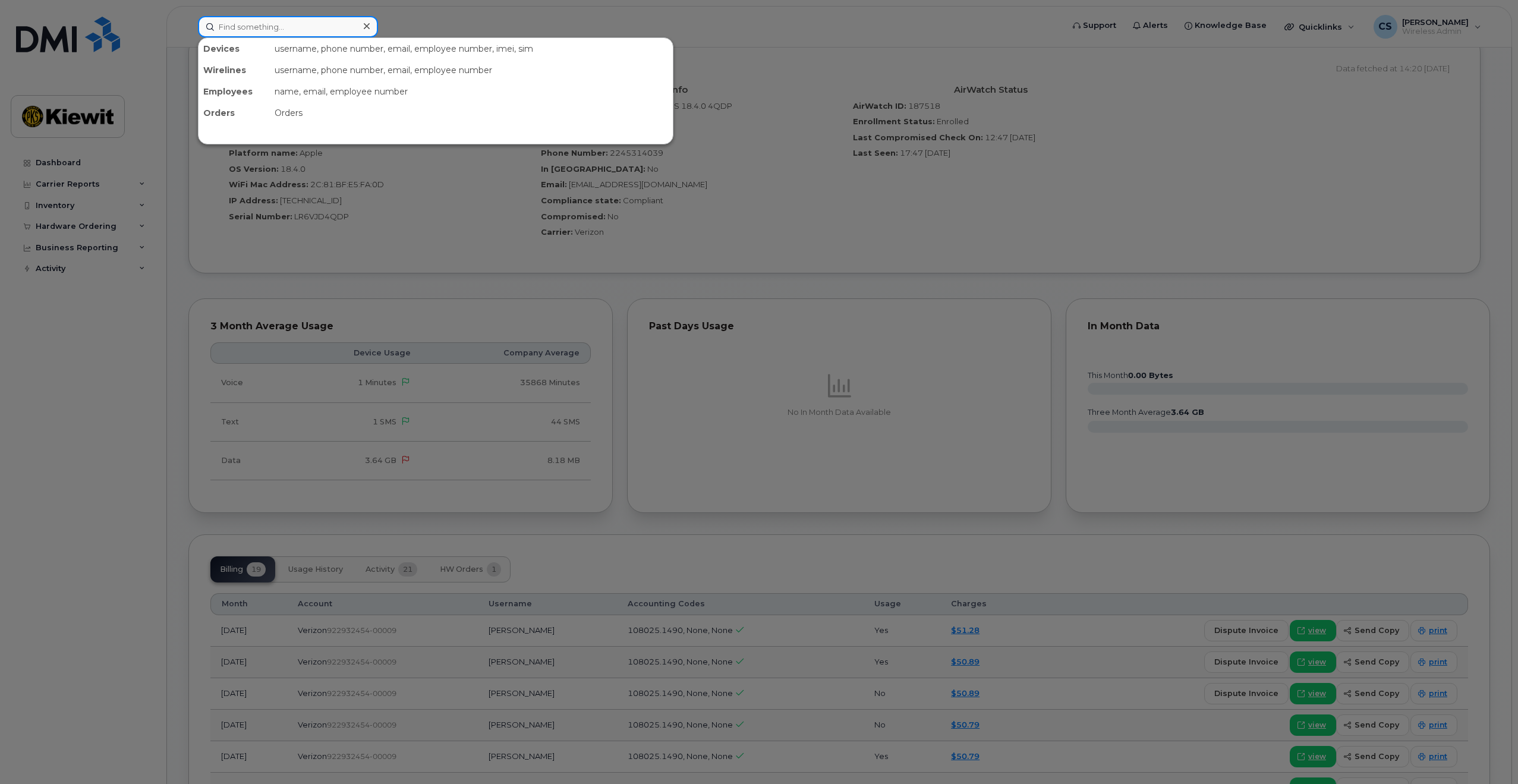
click at [323, 22] on input at bounding box center [288, 27] width 180 height 21
paste input "Jameson Fellows"
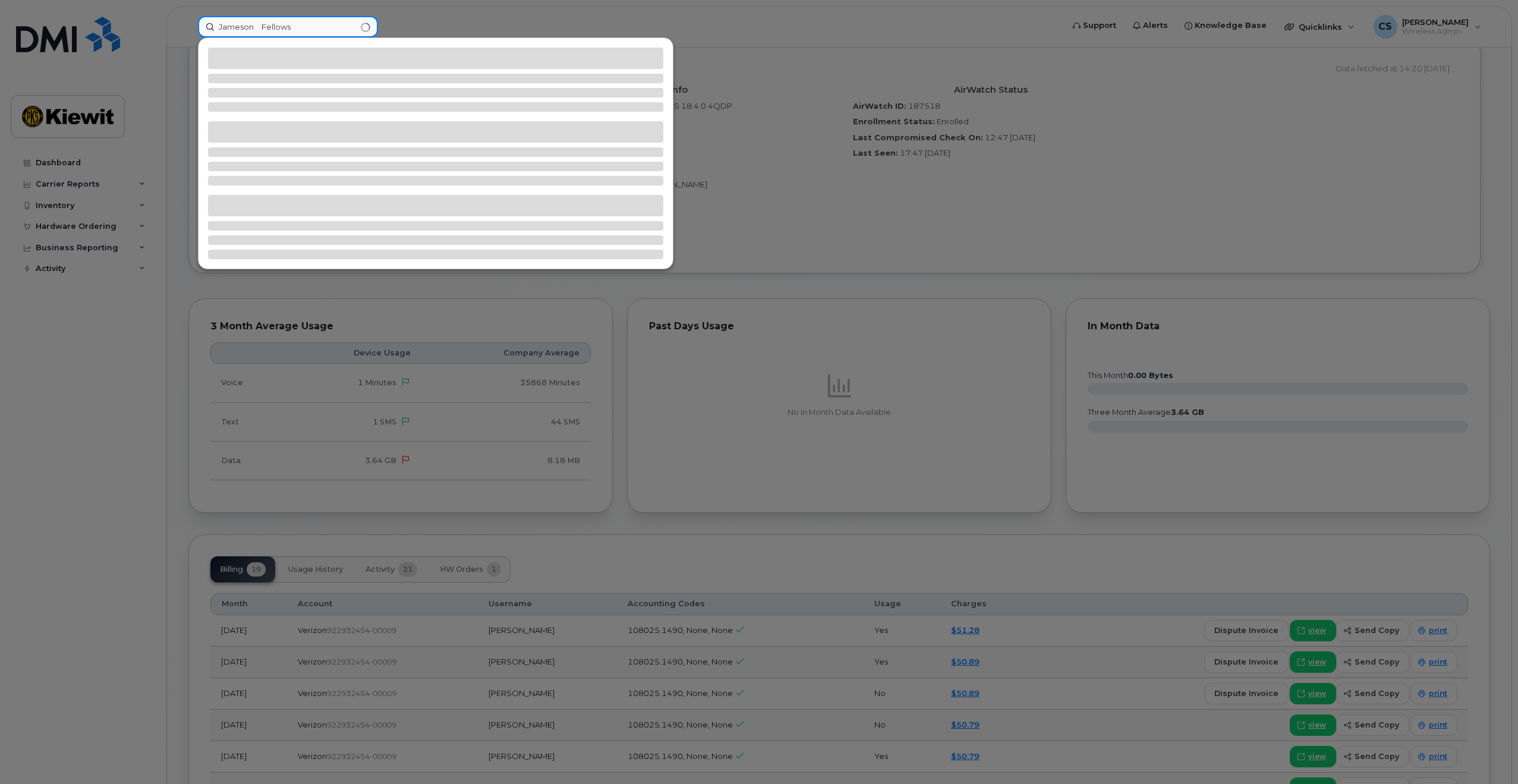
click at [264, 31] on input "Jameson Fellows" at bounding box center [288, 27] width 180 height 21
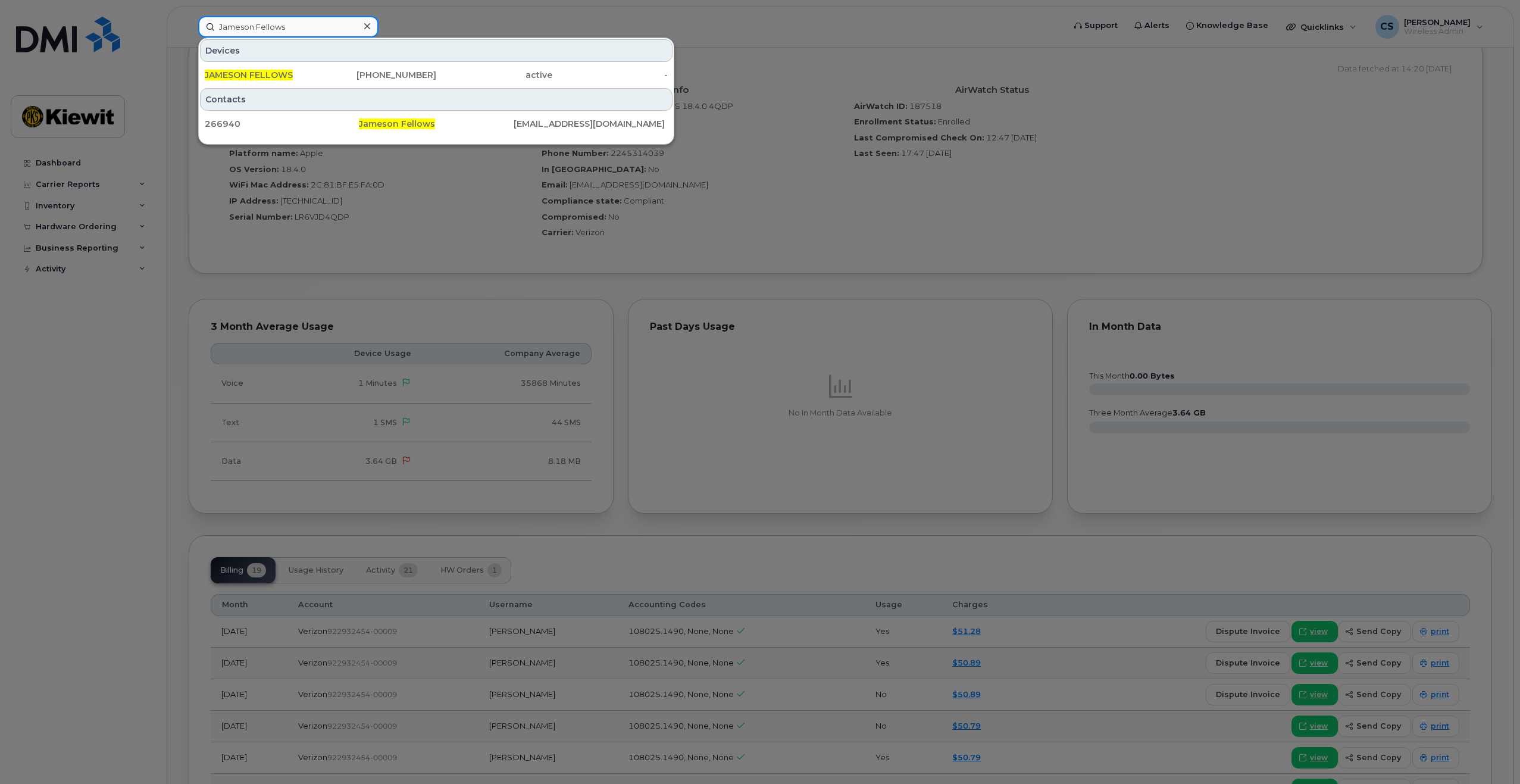
type input "Jameson Fellows"
click at [306, 88] on div "Contacts" at bounding box center [437, 99] width 473 height 23
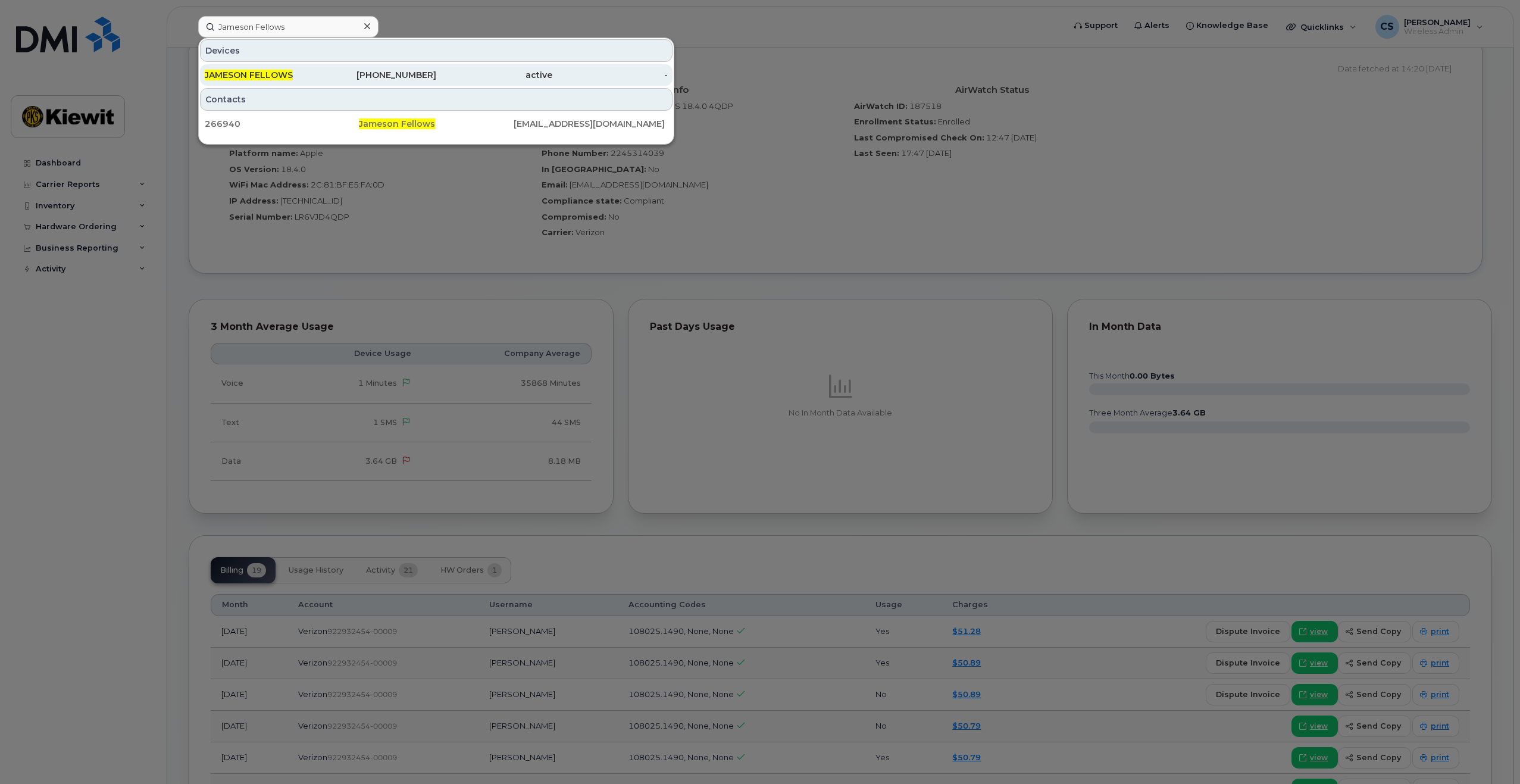
click at [310, 84] on div "JAMESON FELLOWS" at bounding box center [262, 75] width 116 height 21
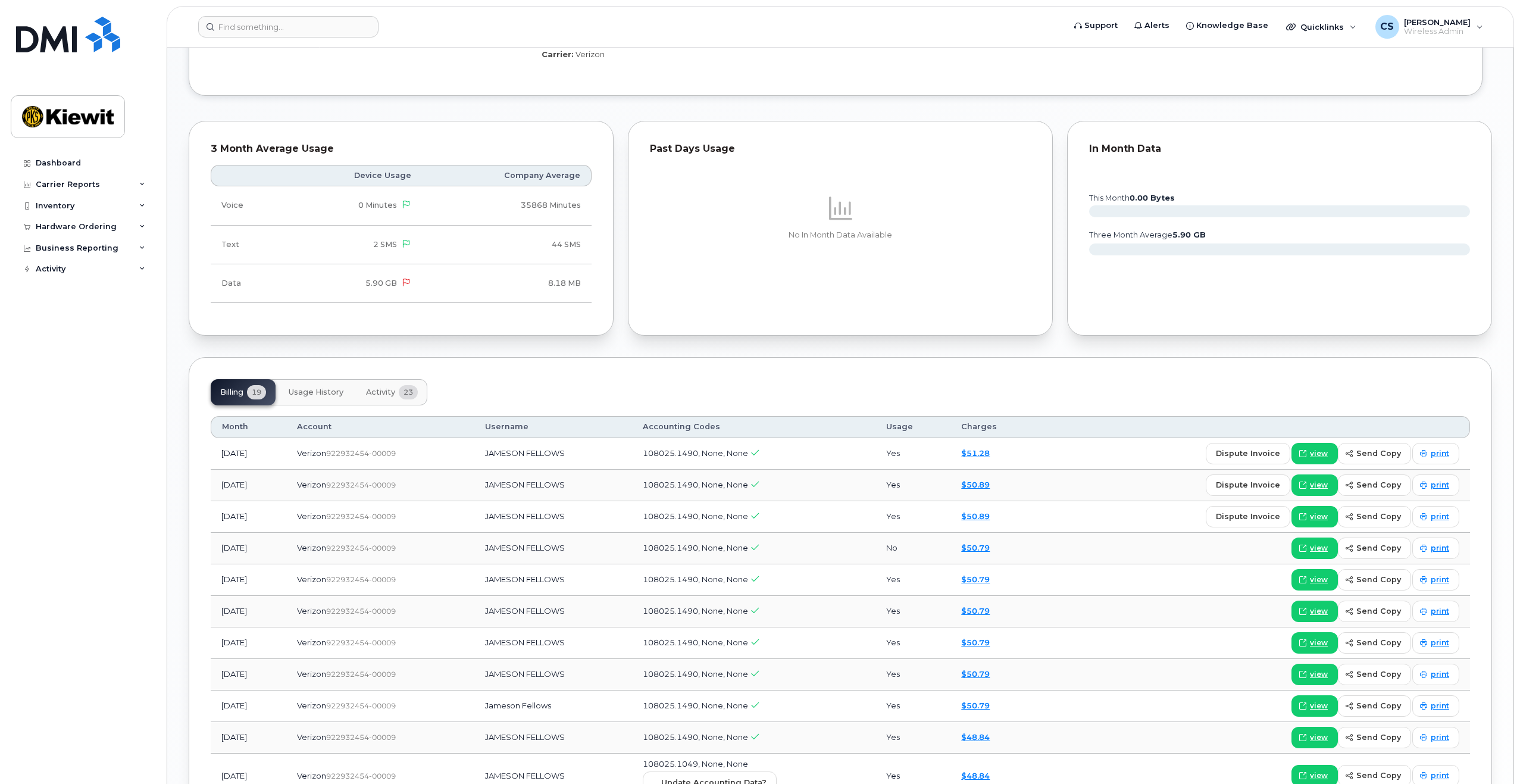
scroll to position [1012, 0]
